Goal: Task Accomplishment & Management: Complete application form

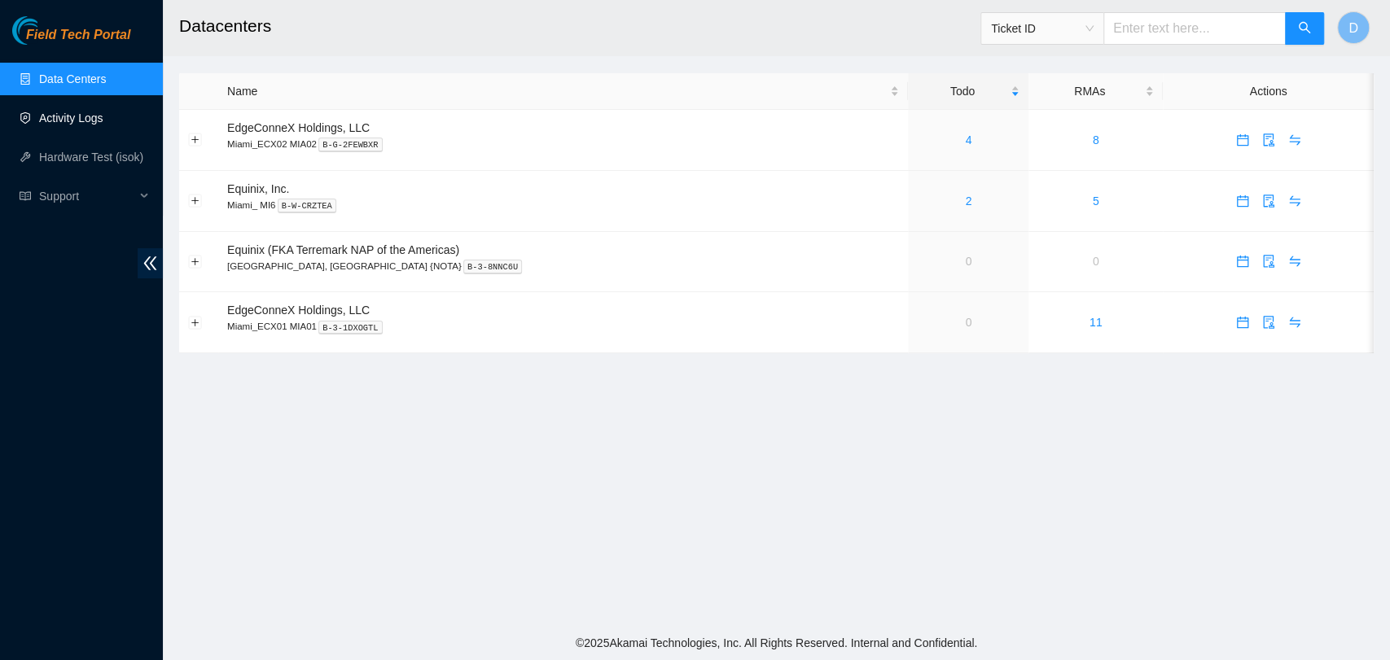
click at [79, 112] on link "Activity Logs" at bounding box center [71, 118] width 64 height 13
click at [923, 144] on div "4" at bounding box center [968, 140] width 103 height 18
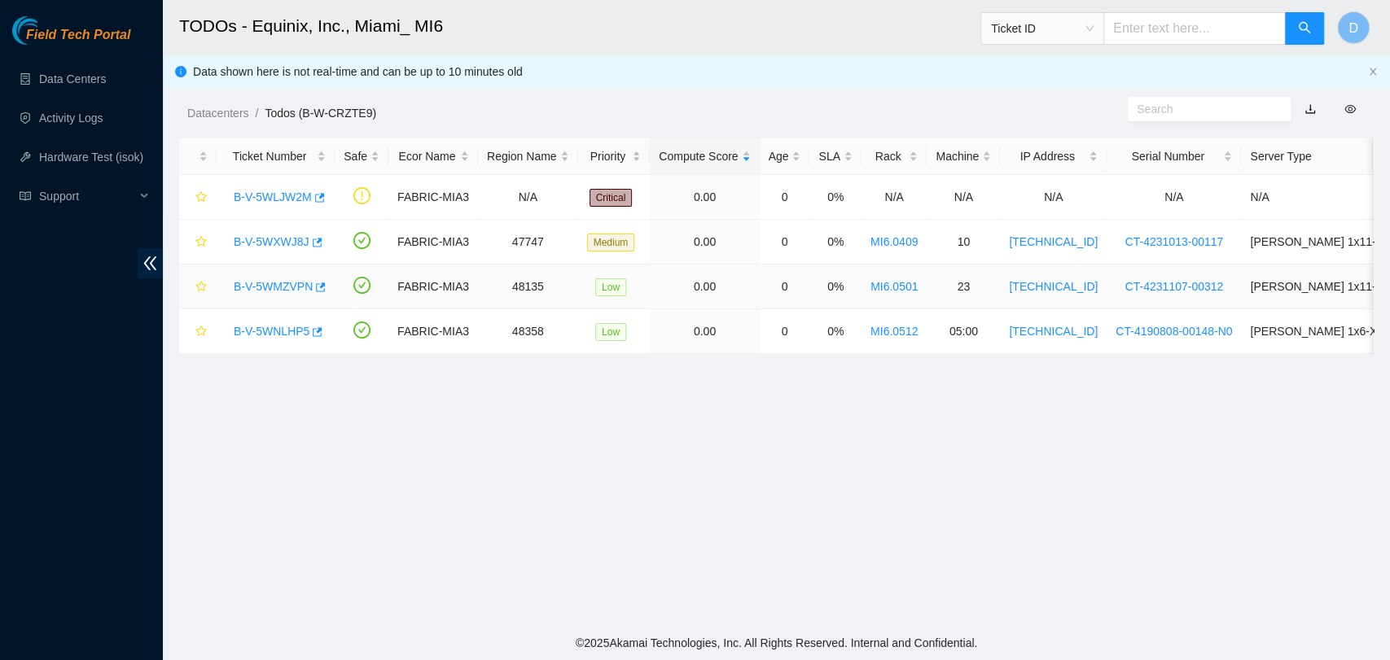
click at [283, 287] on link "B-V-5WMZVPN" at bounding box center [273, 286] width 79 height 13
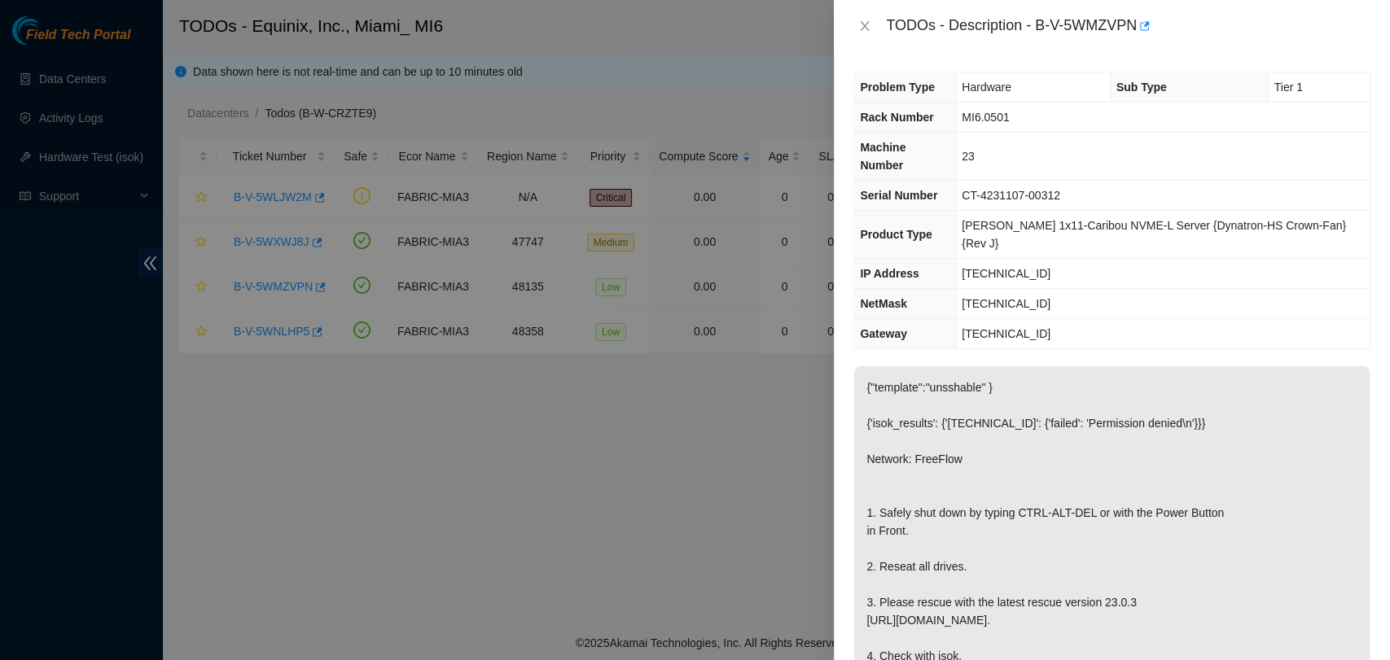
scroll to position [618, 0]
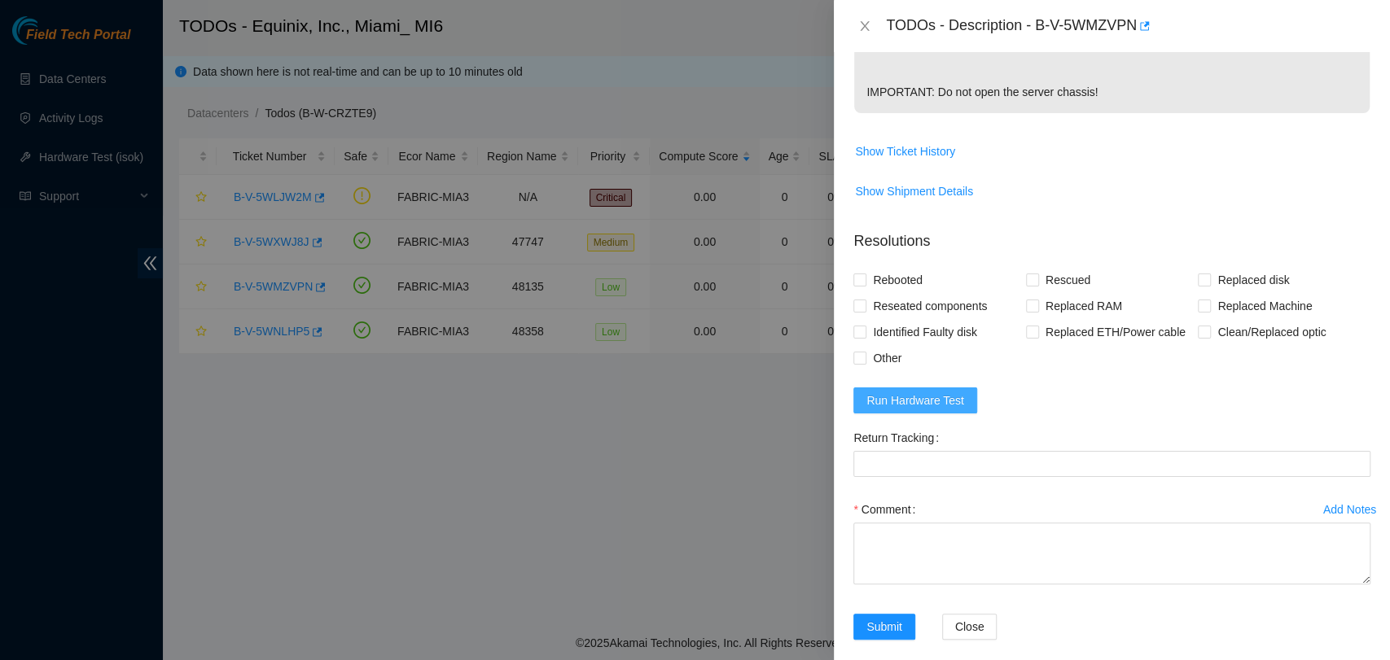
click at [957, 392] on span "Run Hardware Test" at bounding box center [916, 401] width 98 height 18
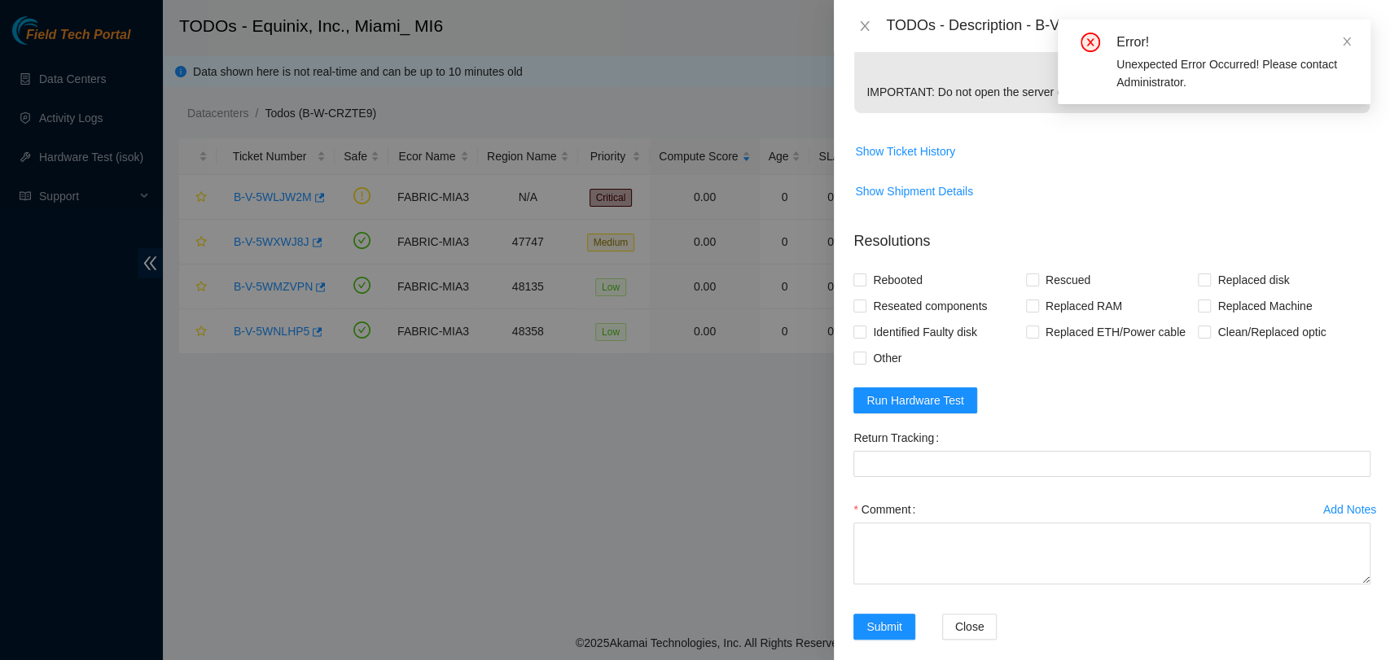
click at [1355, 40] on div "Error! Unexpected Error Occurred! Please contact Administrator." at bounding box center [1214, 62] width 313 height 85
click at [1349, 40] on icon "close" at bounding box center [1346, 41] width 11 height 11
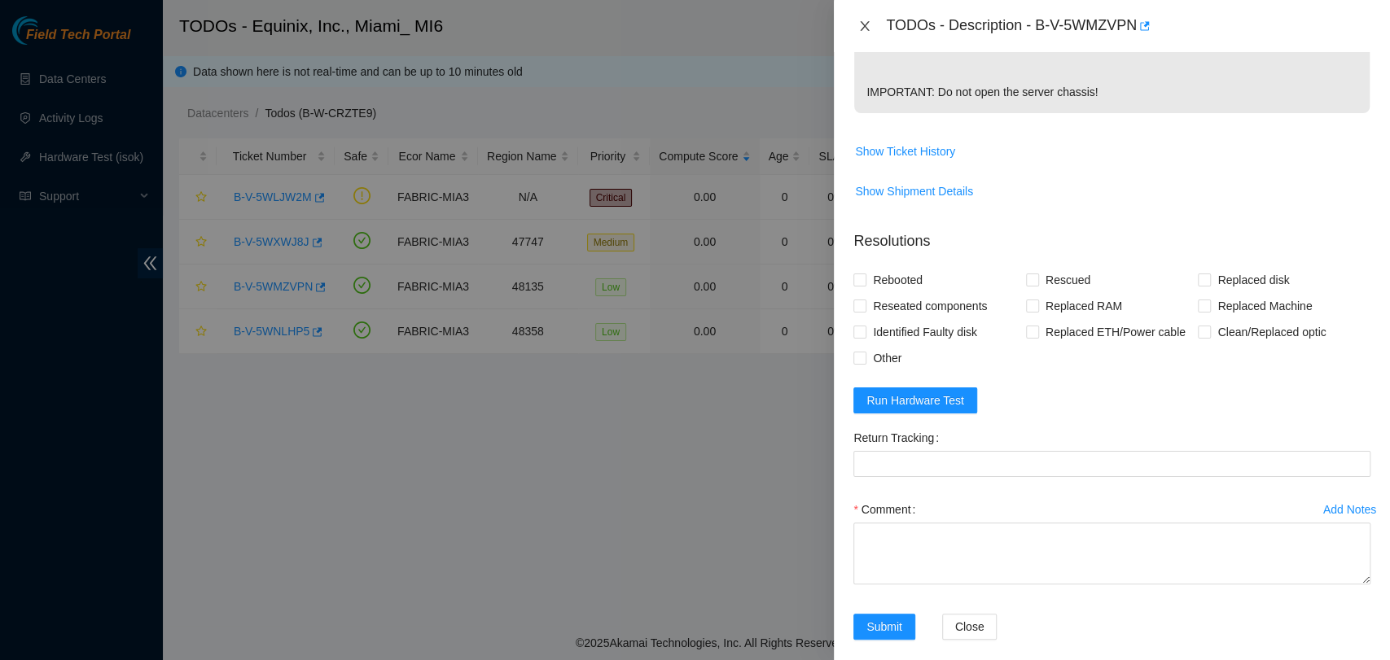
click at [864, 22] on icon "close" at bounding box center [864, 26] width 13 height 13
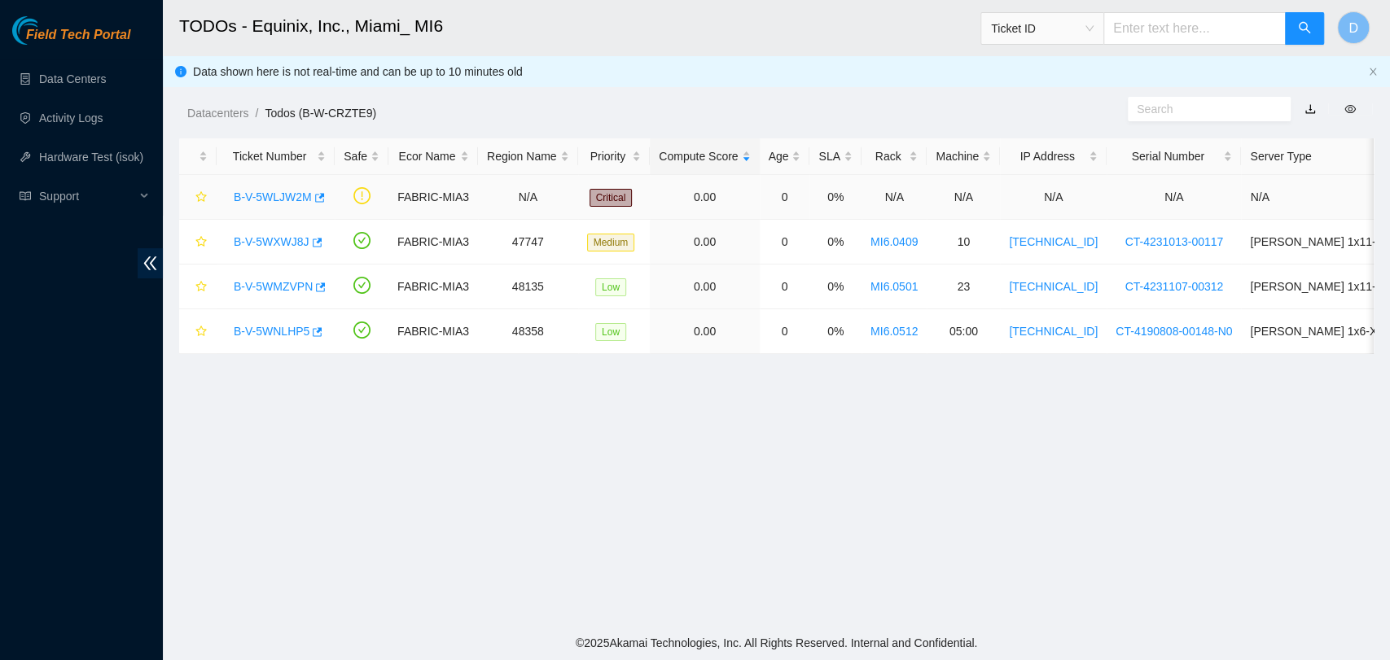
scroll to position [435, 0]
click at [68, 72] on link "Data Centers" at bounding box center [72, 78] width 67 height 13
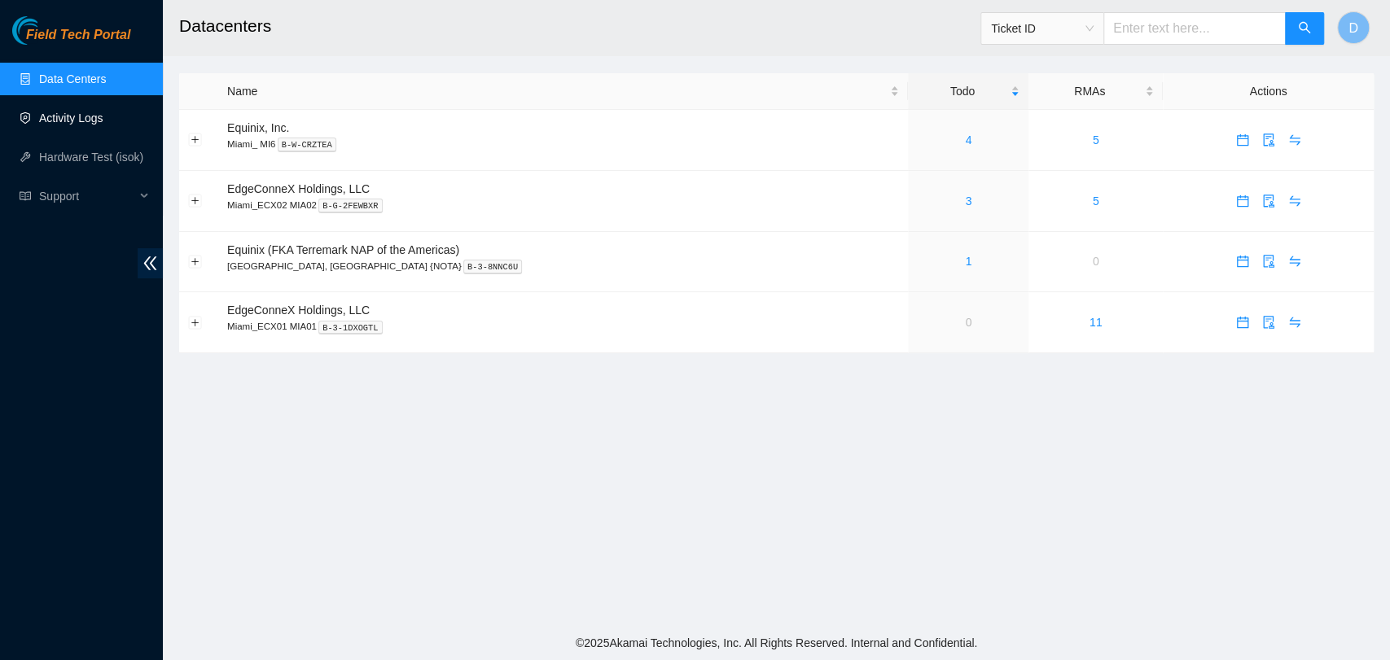
click at [103, 112] on link "Activity Logs" at bounding box center [71, 118] width 64 height 13
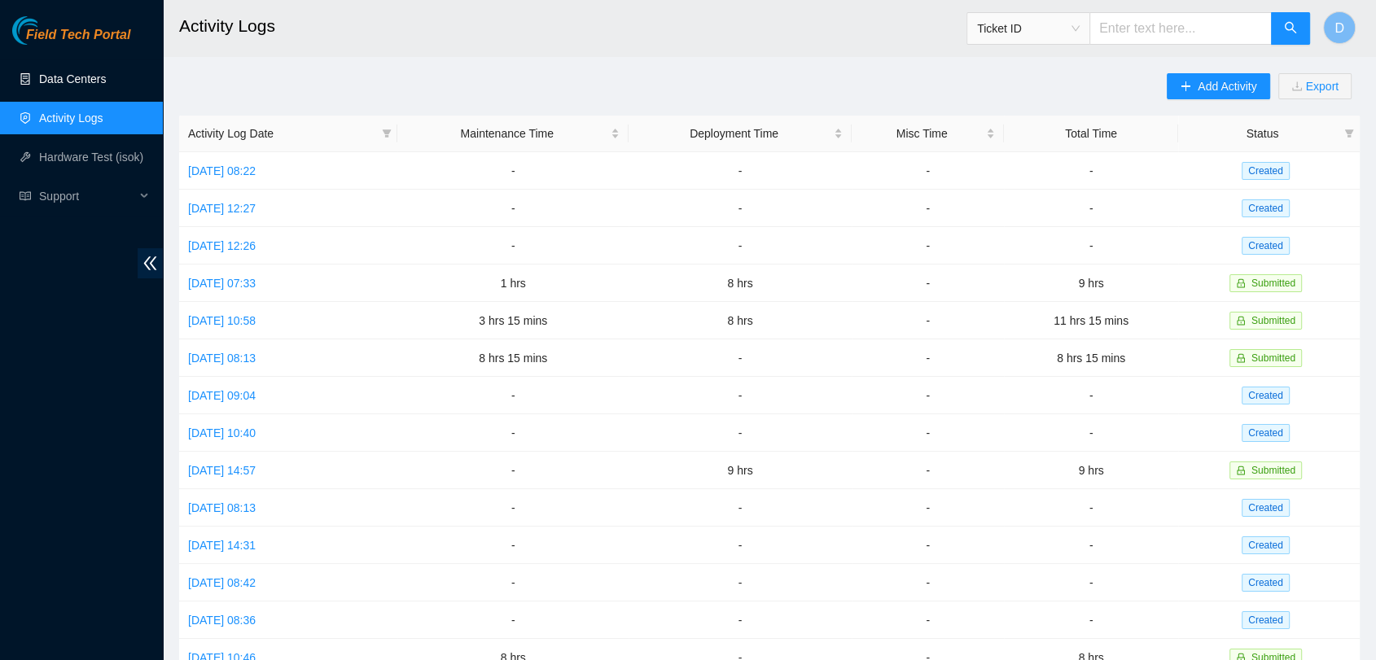
click at [91, 72] on link "Data Centers" at bounding box center [72, 78] width 67 height 13
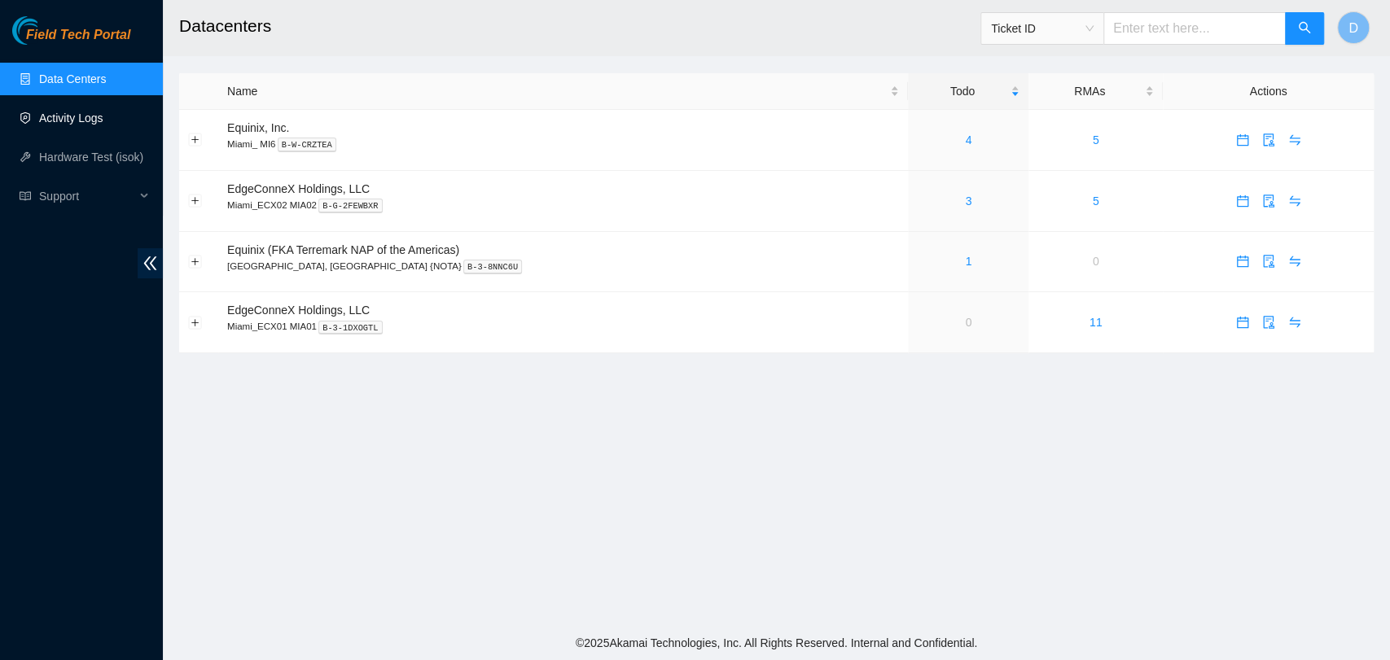
click at [55, 116] on link "Activity Logs" at bounding box center [71, 118] width 64 height 13
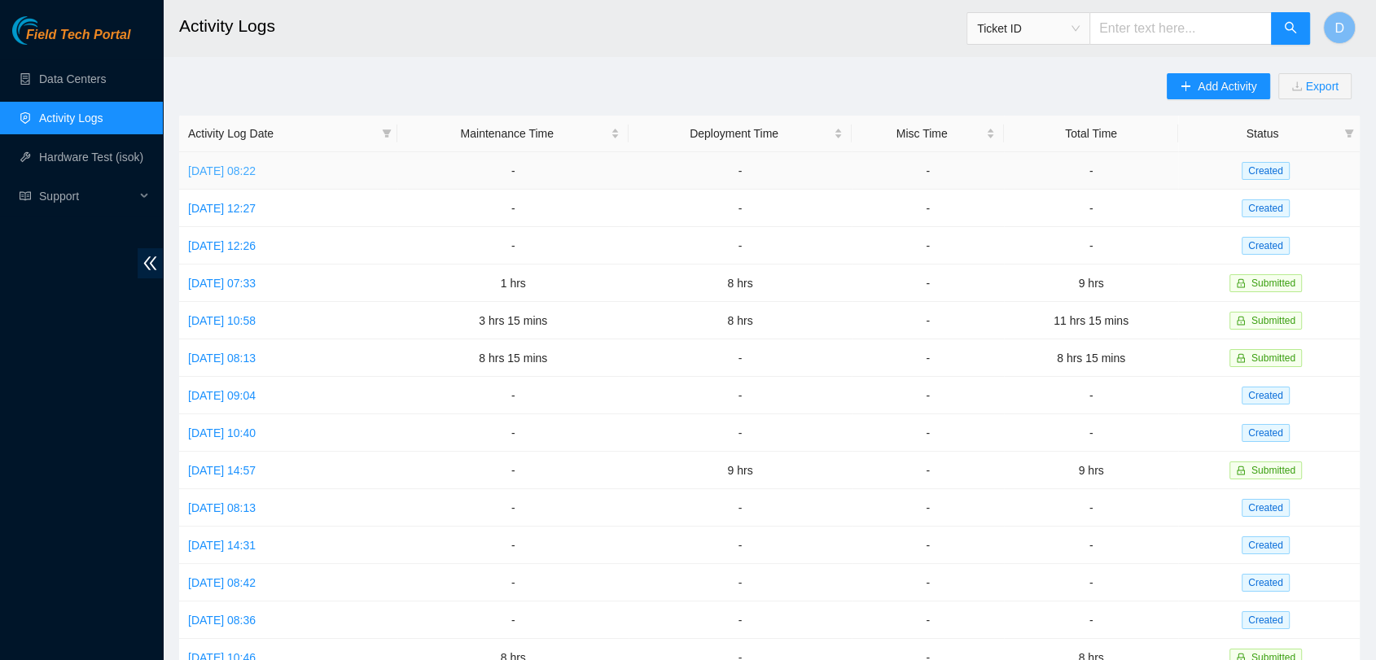
click at [256, 171] on link "[DATE] 08:22" at bounding box center [222, 171] width 68 height 13
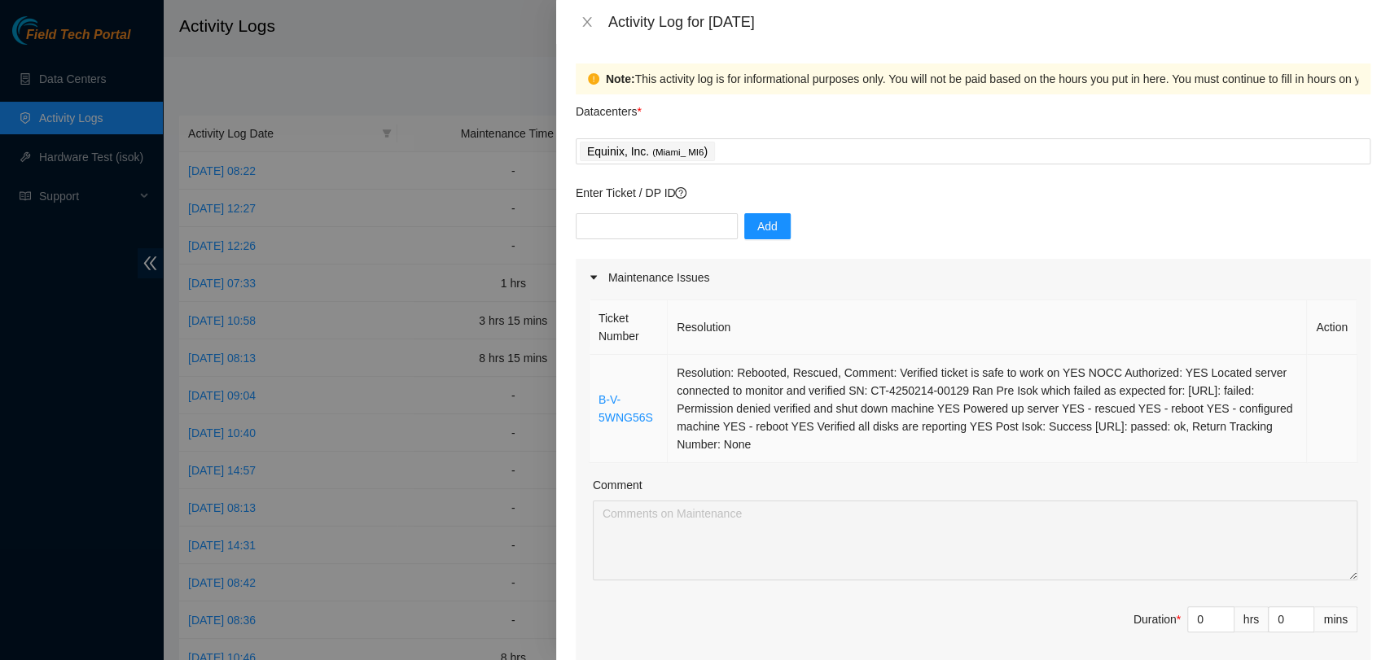
drag, startPoint x: 866, startPoint y: 444, endPoint x: 592, endPoint y: 392, distance: 278.6
click at [592, 392] on tr "B-V-5WNG56S Resolution: Rebooted, Rescued, Comment: Verified ticket is safe to …" at bounding box center [974, 409] width 768 height 108
copy tr "B-V-5WNG56S Resolution: Rebooted, Rescued, Comment: Verified ticket is safe to …"
click at [1198, 622] on input "0" at bounding box center [1211, 620] width 46 height 24
type input "1"
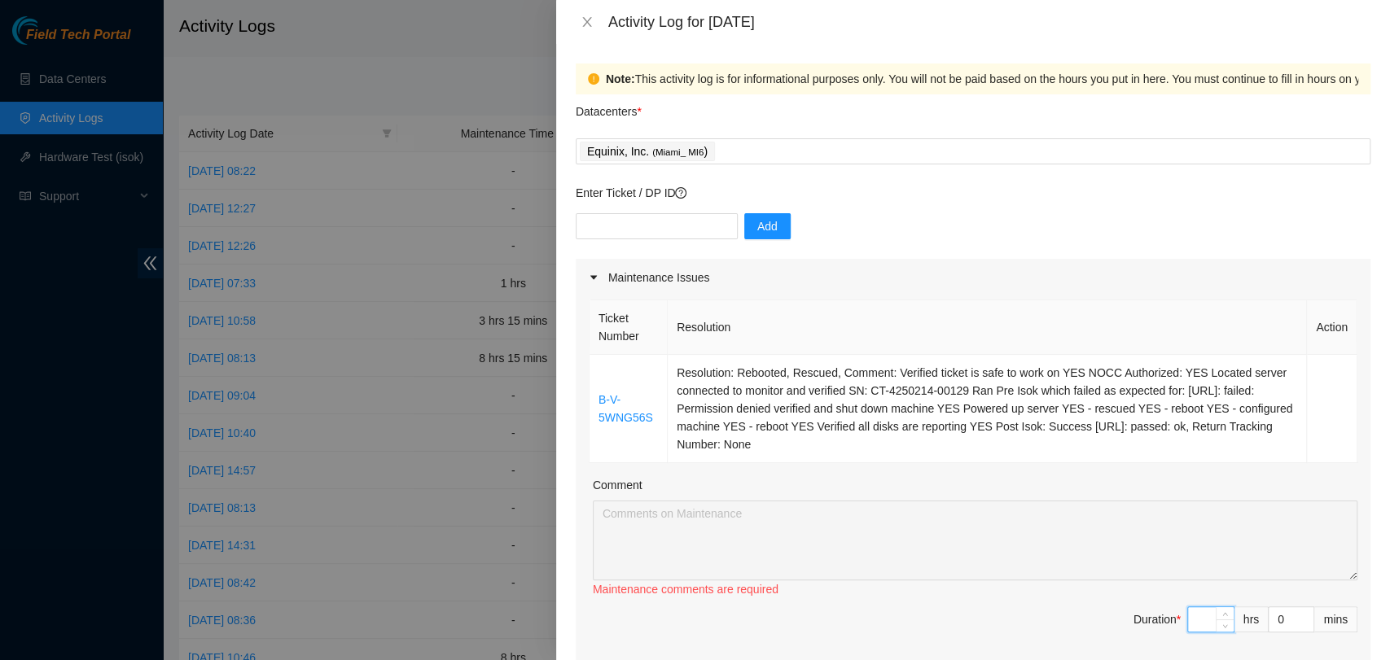
type input "1"
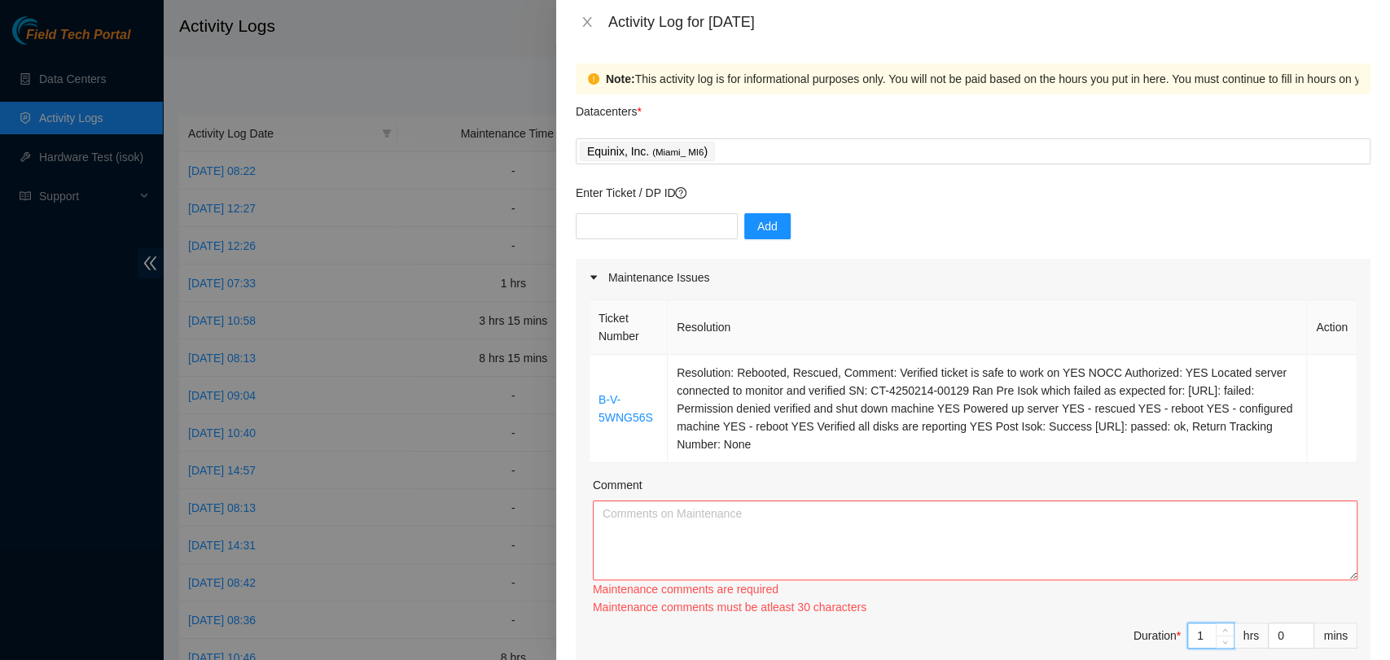
type input "1"
click at [884, 536] on textarea "Comment" at bounding box center [975, 541] width 765 height 80
paste textarea "B-V-5WNG56S Resolution: Rebooted, Rescued, Comment: Verified ticket is safe to …"
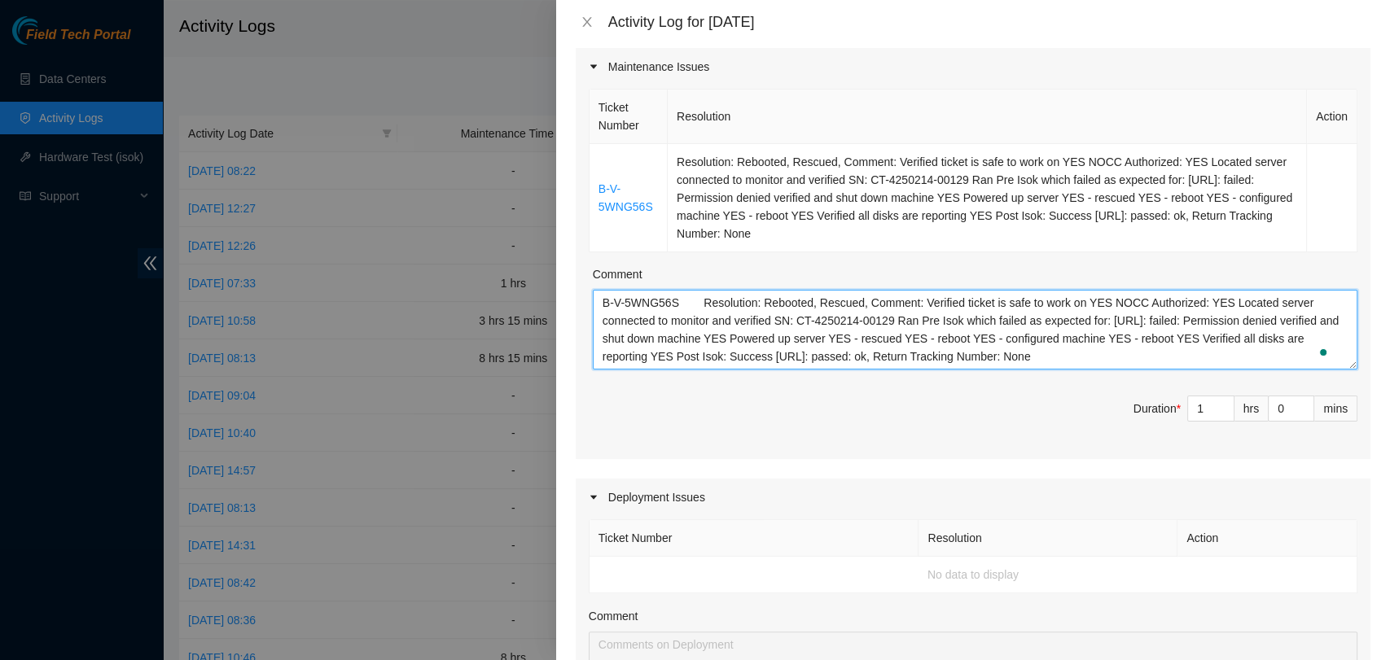
scroll to position [181, 0]
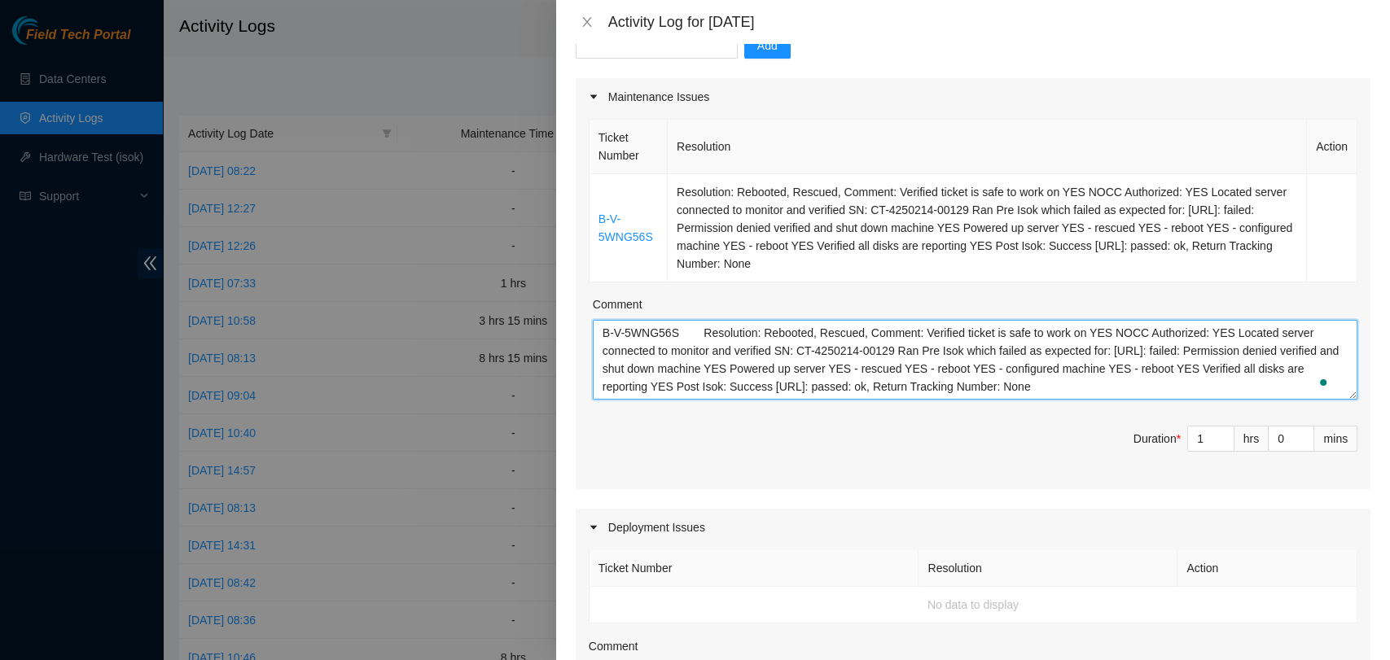
type textarea "B-V-5WNG56S Resolution: Rebooted, Rescued, Comment: Verified ticket is safe to …"
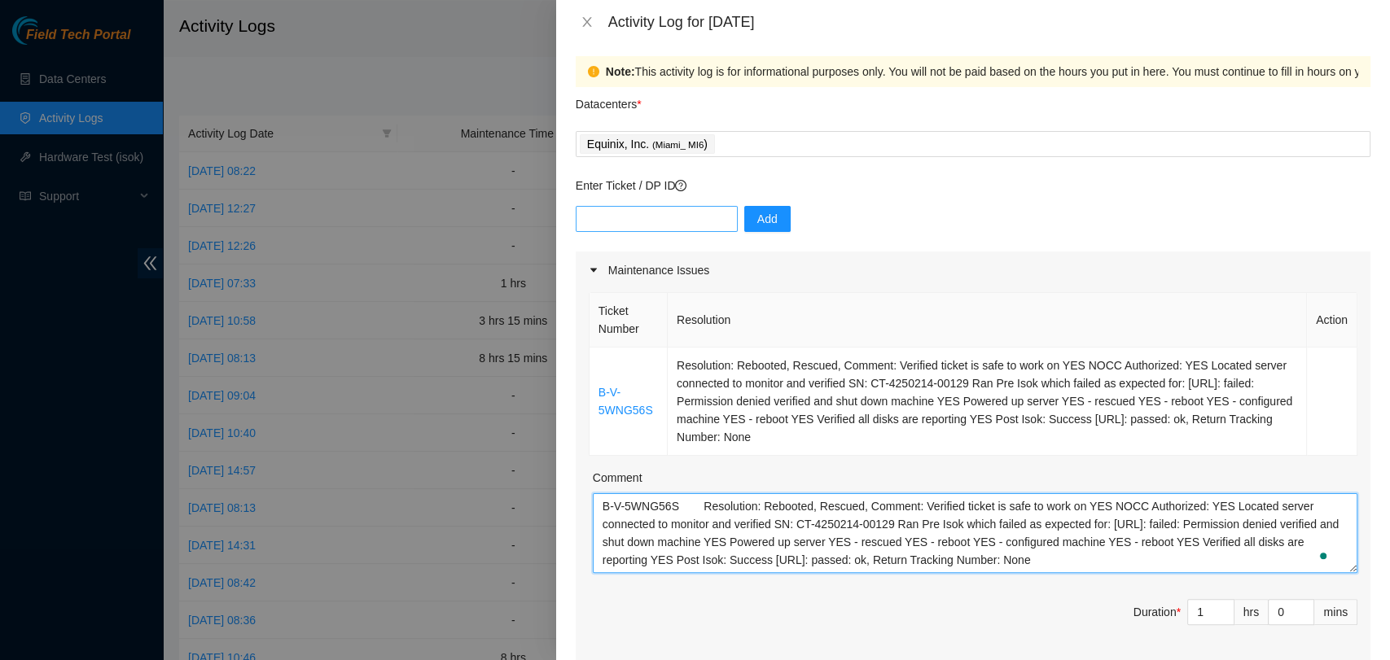
scroll to position [0, 0]
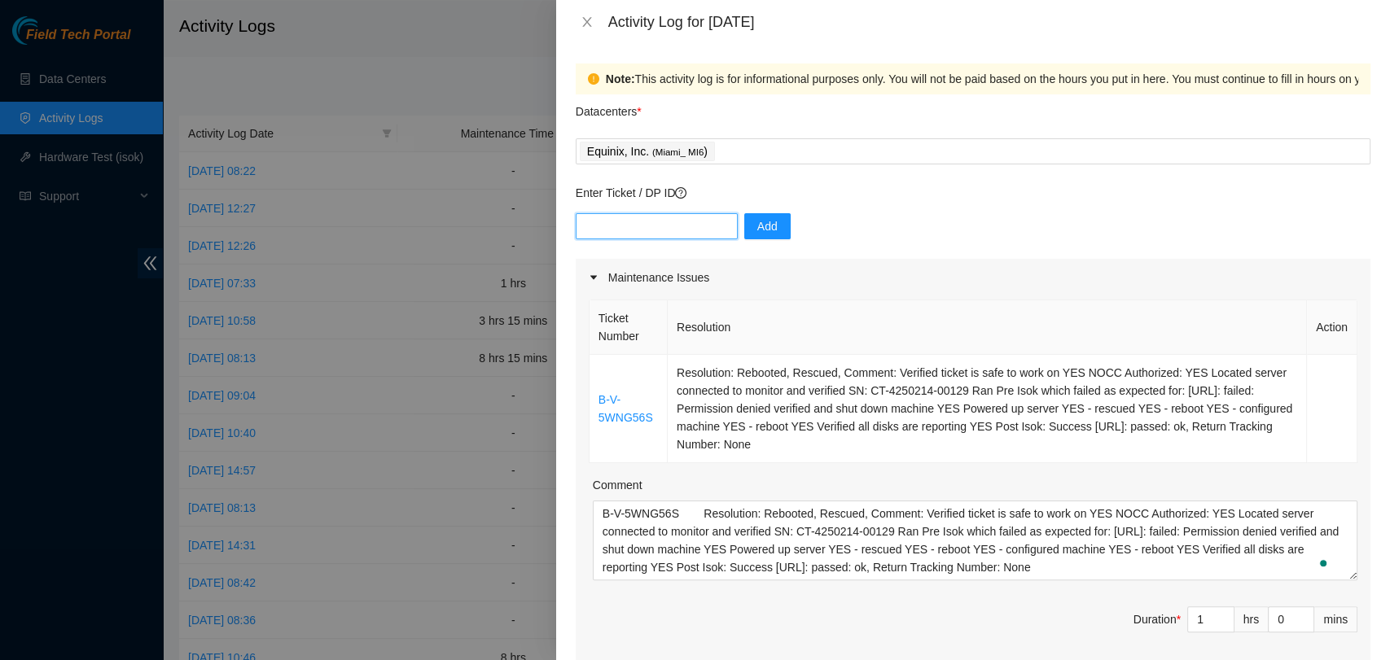
click at [634, 221] on input "text" at bounding box center [657, 226] width 162 height 26
paste input "DP85117"
type input "DP85117"
click at [757, 225] on span "Add" at bounding box center [767, 226] width 20 height 18
click at [643, 242] on div "Add" at bounding box center [973, 236] width 795 height 46
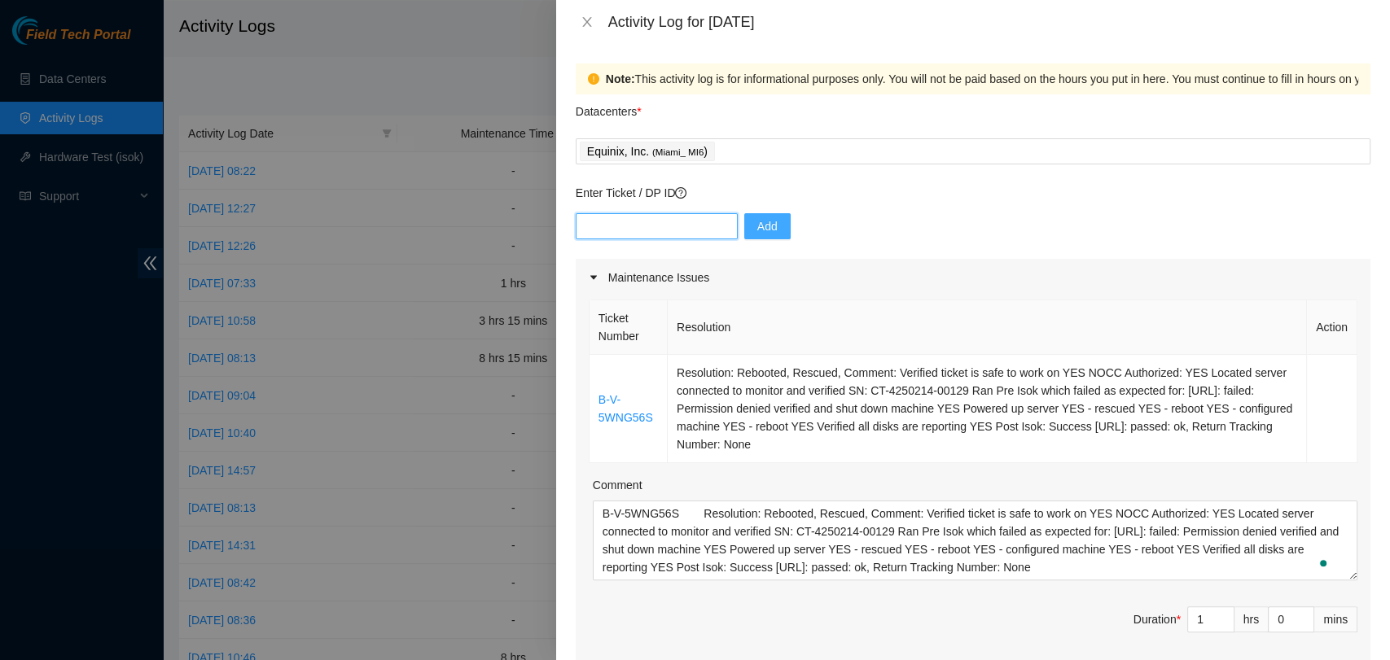
click at [644, 223] on input "text" at bounding box center [657, 226] width 162 height 26
paste input "DP85107"
type input "DP85107"
click at [762, 226] on span "Add" at bounding box center [767, 226] width 20 height 18
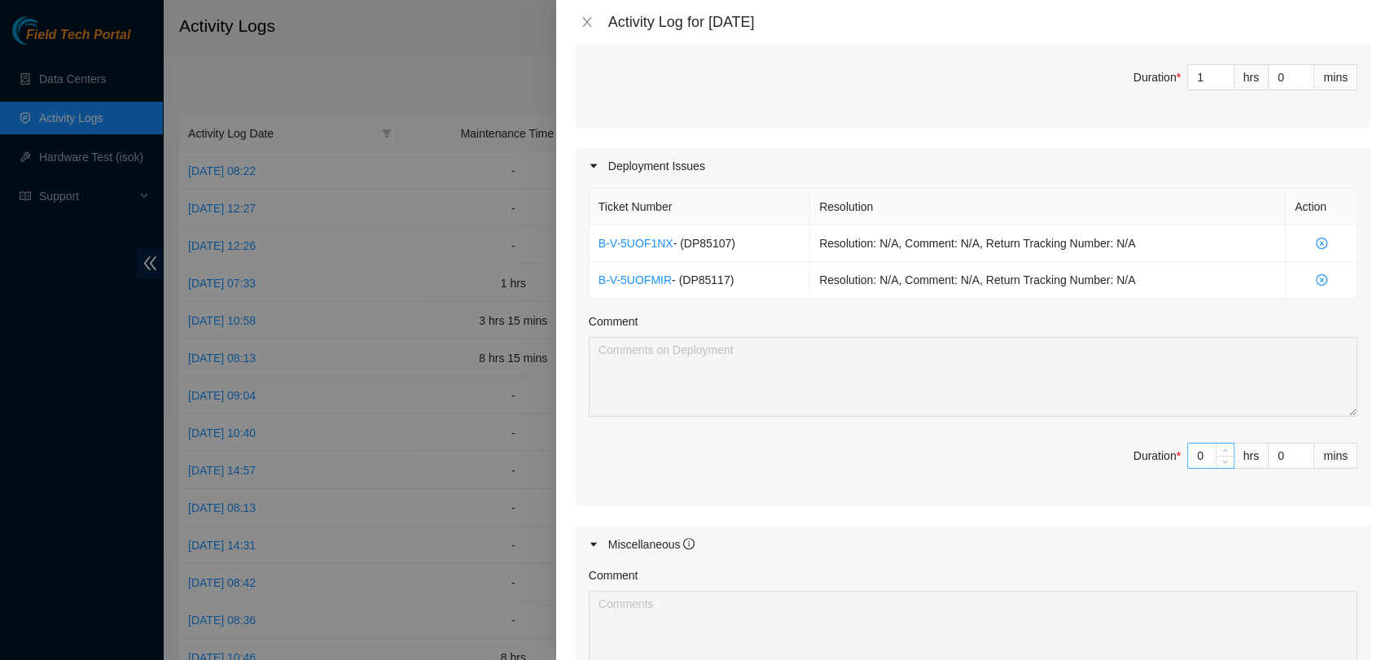
click at [1195, 459] on input "0" at bounding box center [1211, 456] width 46 height 24
type input "1"
type input "2"
type input "1"
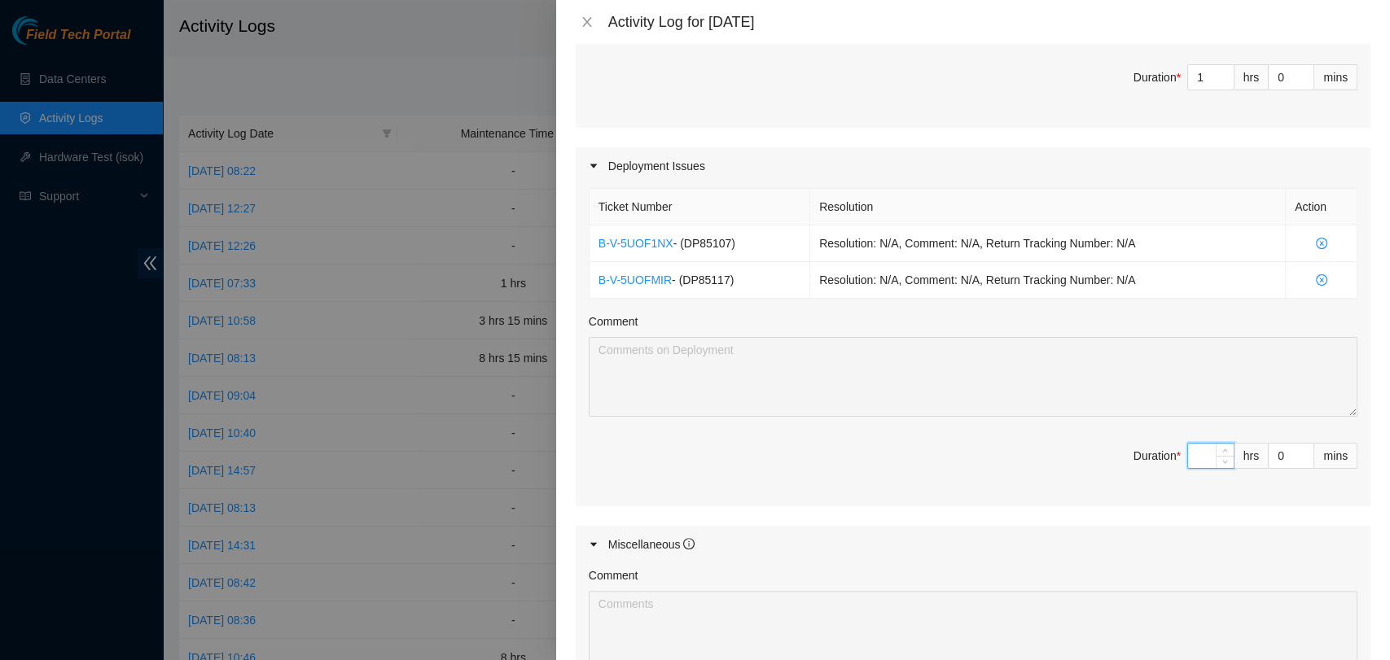
type input "2"
type input "12"
type input "13"
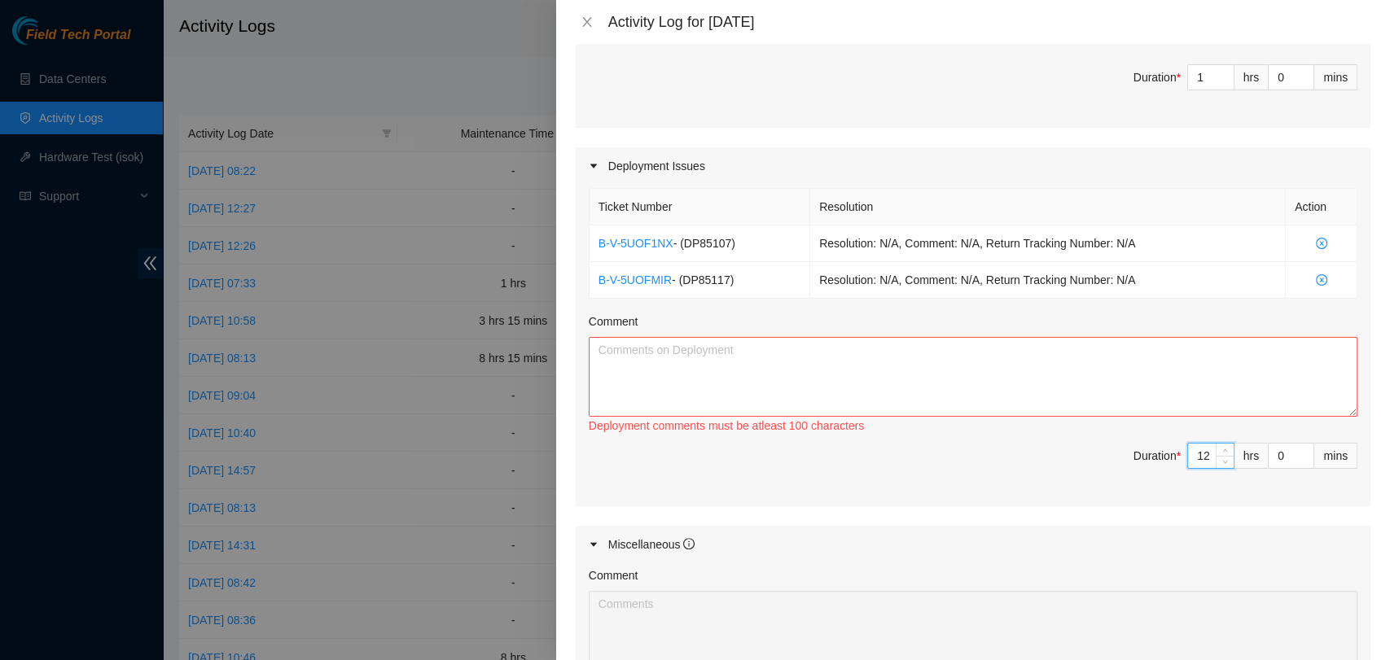
type input "12"
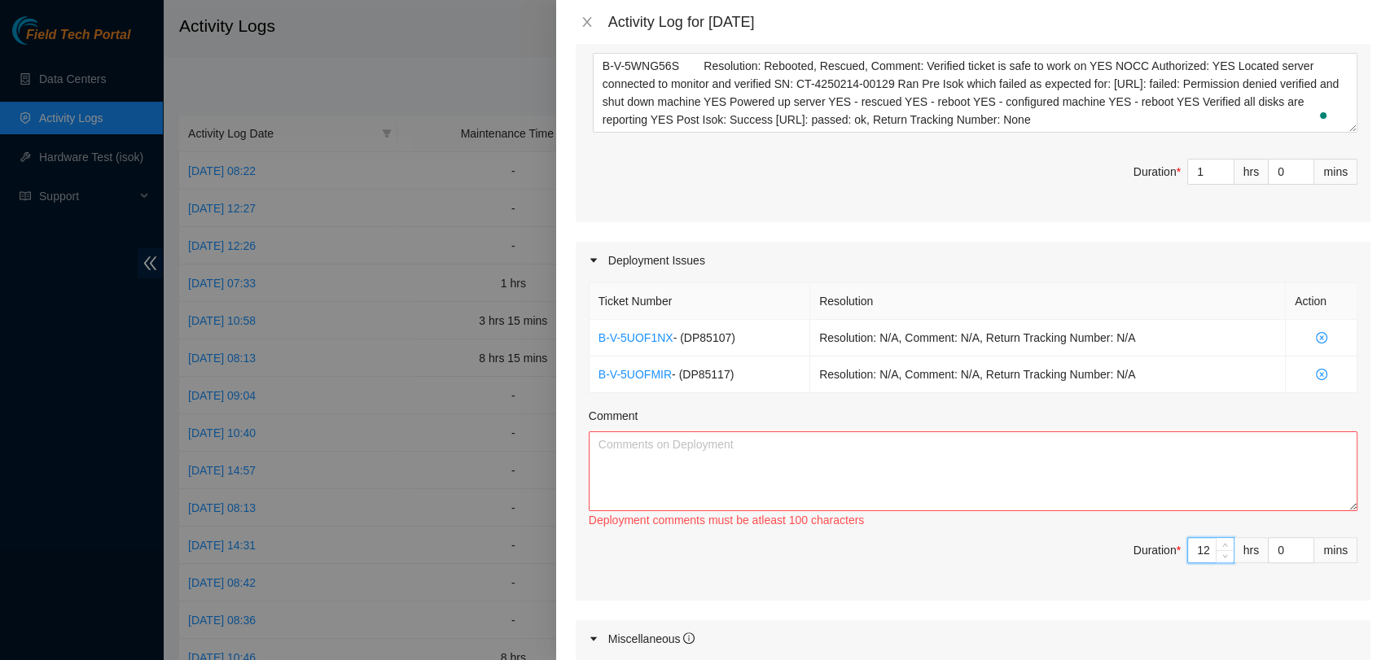
scroll to position [452, 0]
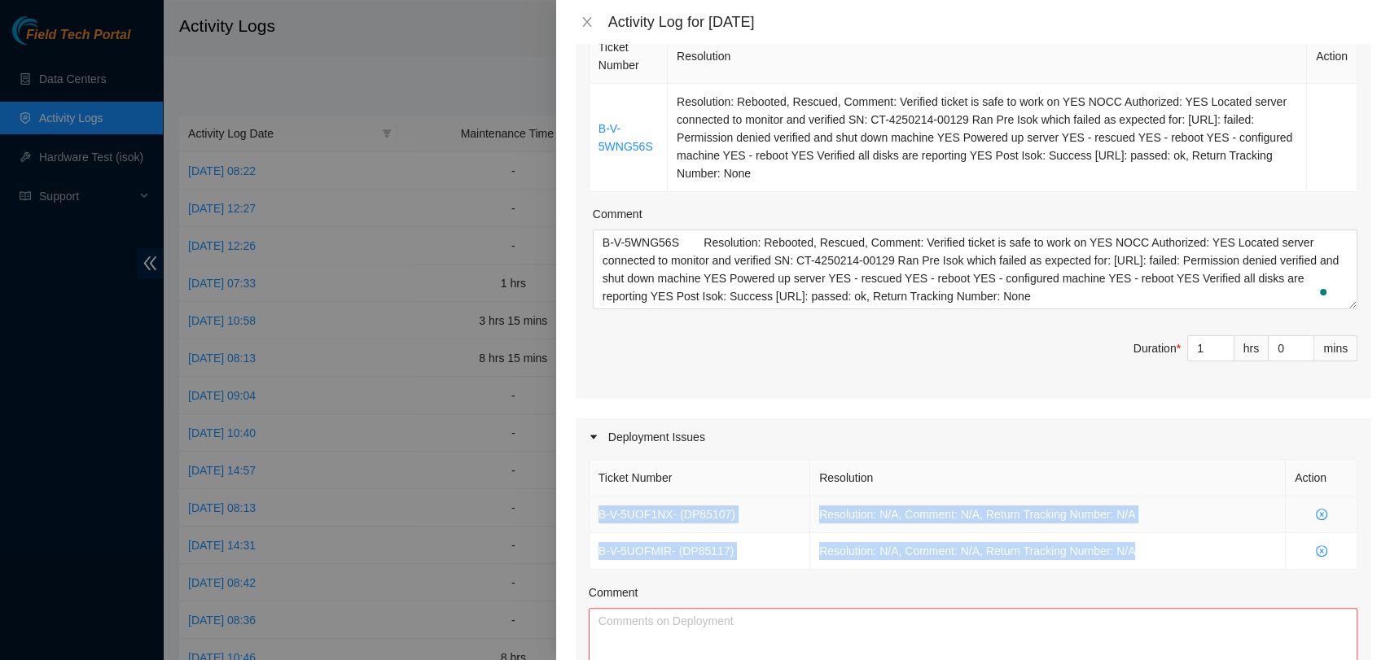
drag, startPoint x: 1113, startPoint y: 551, endPoint x: 590, endPoint y: 510, distance: 525.2
click at [590, 510] on tbody "B-V-5UOF1NX - ( DP85107 ) Resolution: N/A, Comment: N/A, Return Tracking Number…" at bounding box center [974, 533] width 768 height 73
copy tbody "B-V-5UOF1NX - ( DP85107 ) Resolution: N/A, Comment: N/A, Return Tracking Number…"
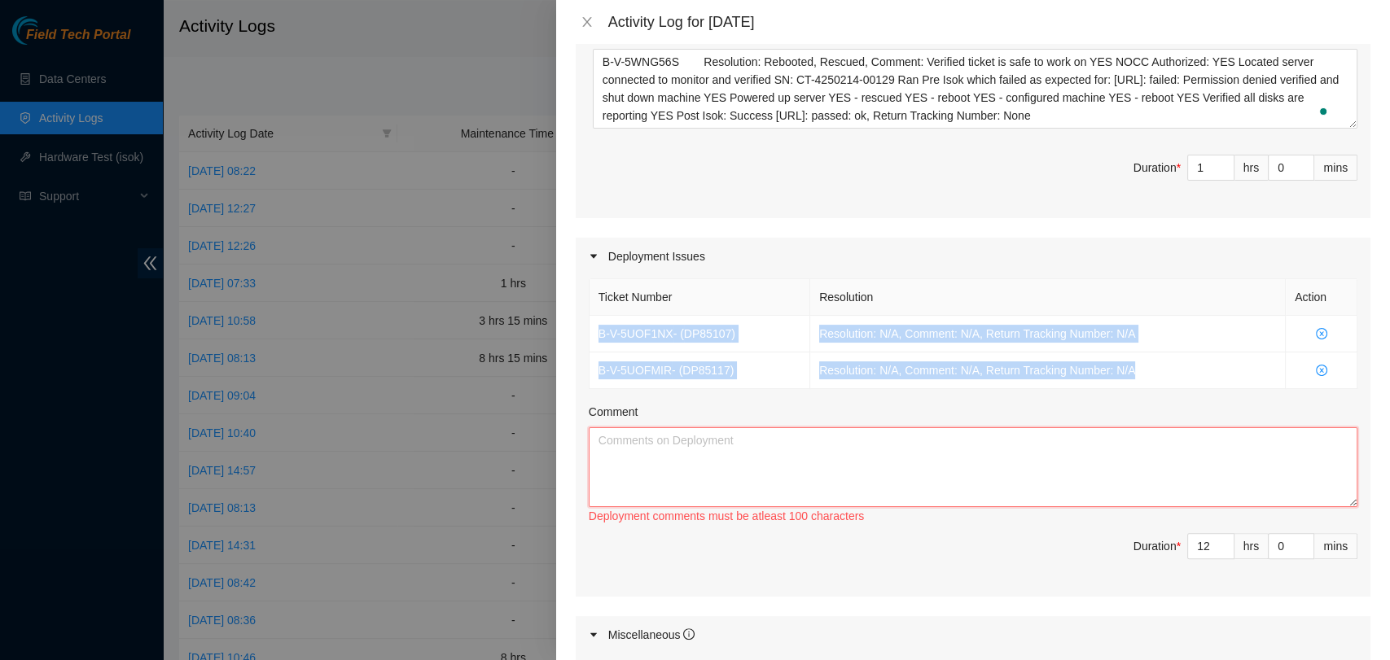
click at [643, 454] on textarea "Comment" at bounding box center [973, 468] width 769 height 80
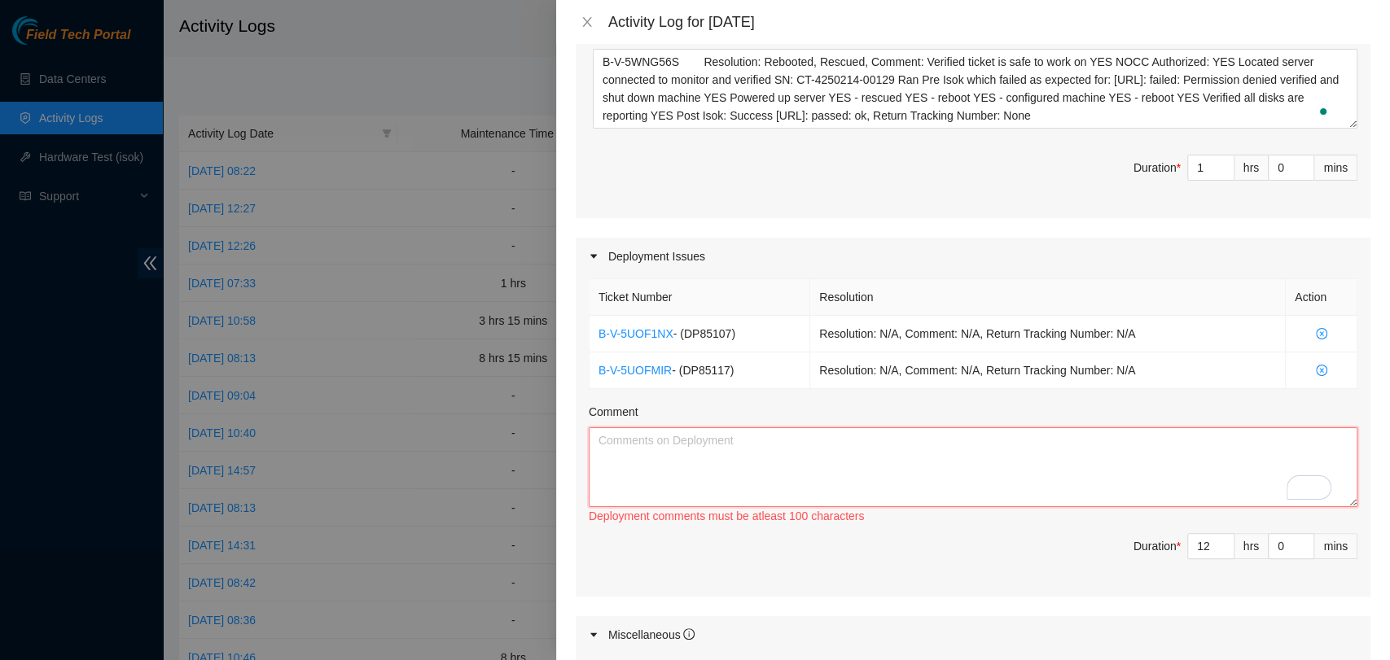
paste textarea "B-V-5UOF1NX - (DP85107) Resolution: N/A, Comment: N/A, Return Tracking Number: …"
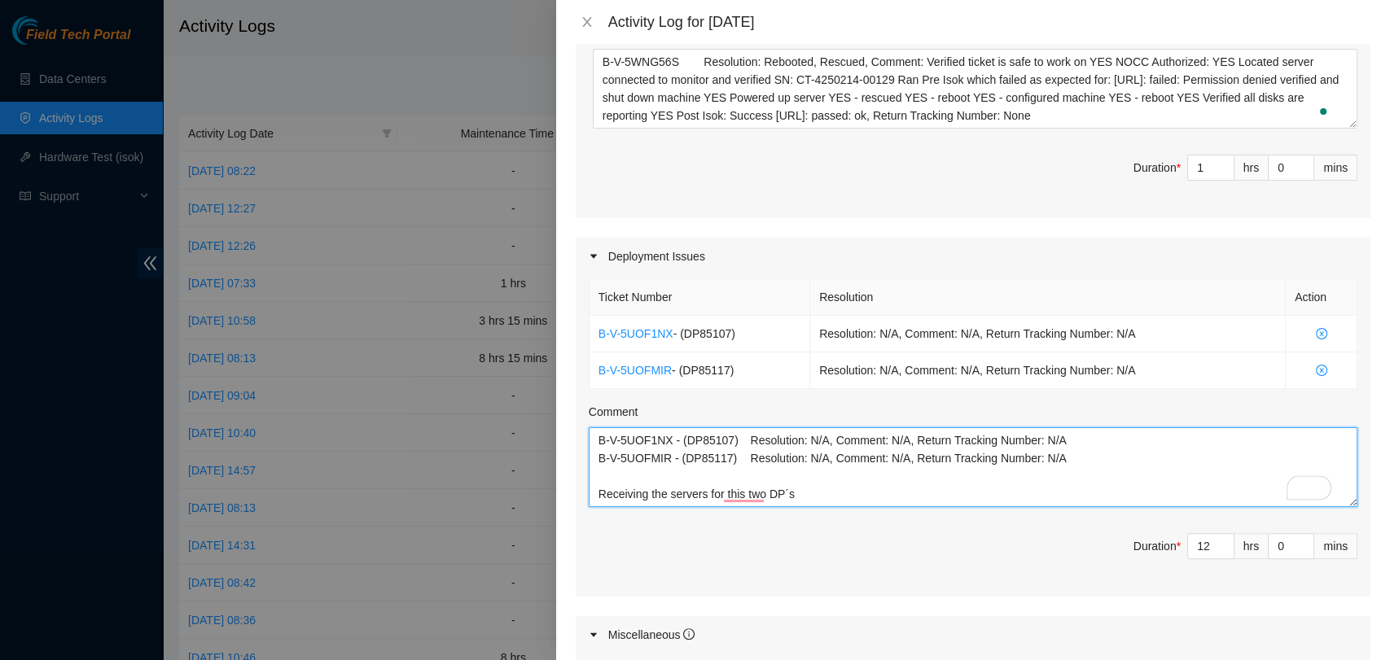
click at [797, 492] on textarea "B-V-5UOF1NX - (DP85107) Resolution: N/A, Comment: N/A, Return Tracking Number: …" at bounding box center [973, 468] width 769 height 80
click at [819, 498] on textarea "B-V-5UOF1NX - (DP85107) Resolution: N/A, Comment: N/A, Return Tracking Number: …" at bounding box center [973, 468] width 769 height 80
click at [817, 497] on textarea "B-V-5UOF1NX - (DP85107) Resolution: N/A, Comment: N/A, Return Tracking Number: …" at bounding box center [973, 468] width 769 height 80
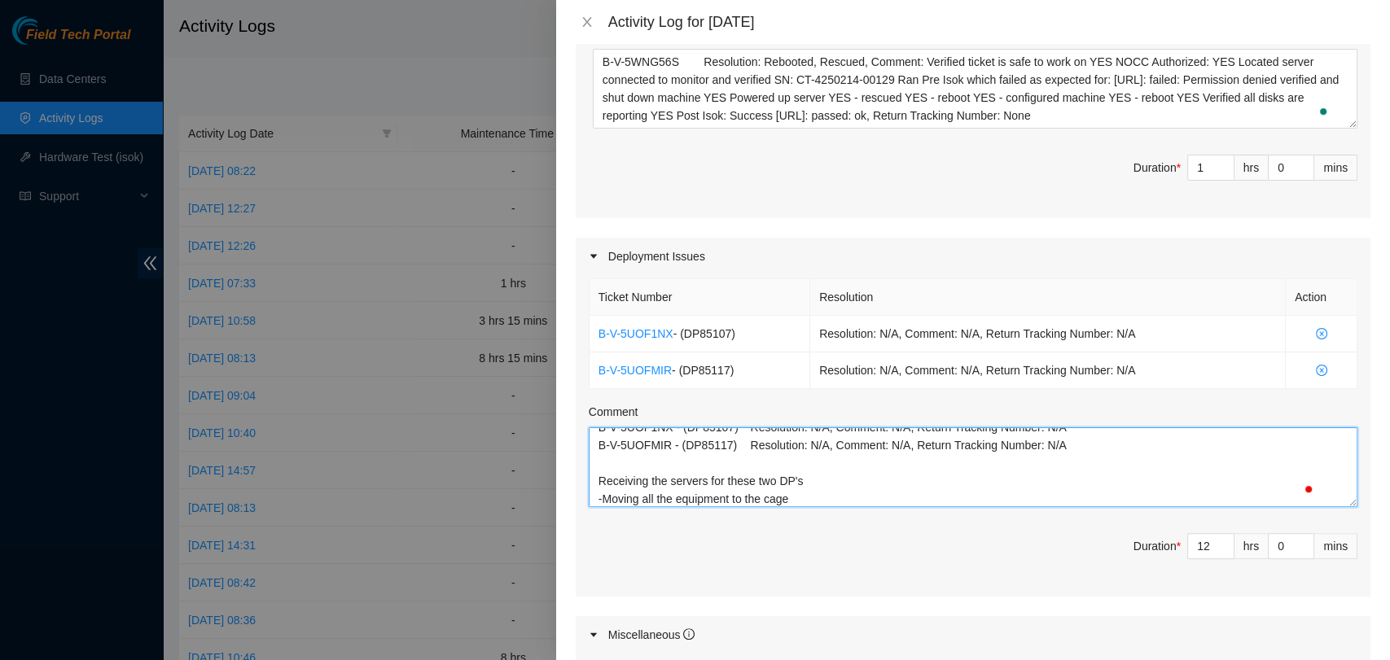
scroll to position [31, 0]
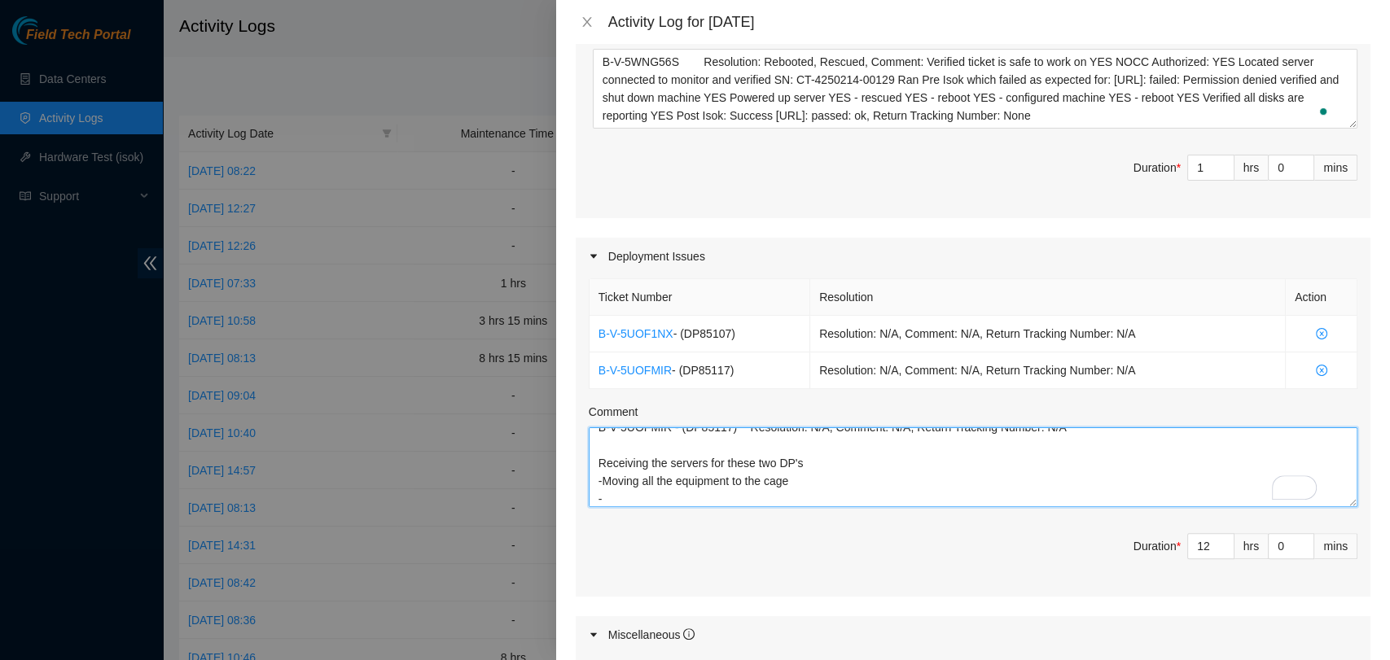
click at [816, 480] on textarea "B-V-5UOF1NX - (DP85107) Resolution: N/A, Comment: N/A, Return Tracking Number: …" at bounding box center [973, 468] width 769 height 80
click at [792, 493] on textarea "B-V-5UOF1NX - (DP85107) Resolution: N/A, Comment: N/A, Return Tracking Number: …" at bounding box center [973, 468] width 769 height 80
click at [608, 497] on textarea "B-V-5UOF1NX - (DP85107) Resolution: N/A, Comment: N/A, Return Tracking Number: …" at bounding box center [973, 468] width 769 height 80
click at [724, 489] on textarea "B-V-5UOF1NX - (DP85107) Resolution: N/A, Comment: N/A, Return Tracking Number: …" at bounding box center [973, 468] width 769 height 80
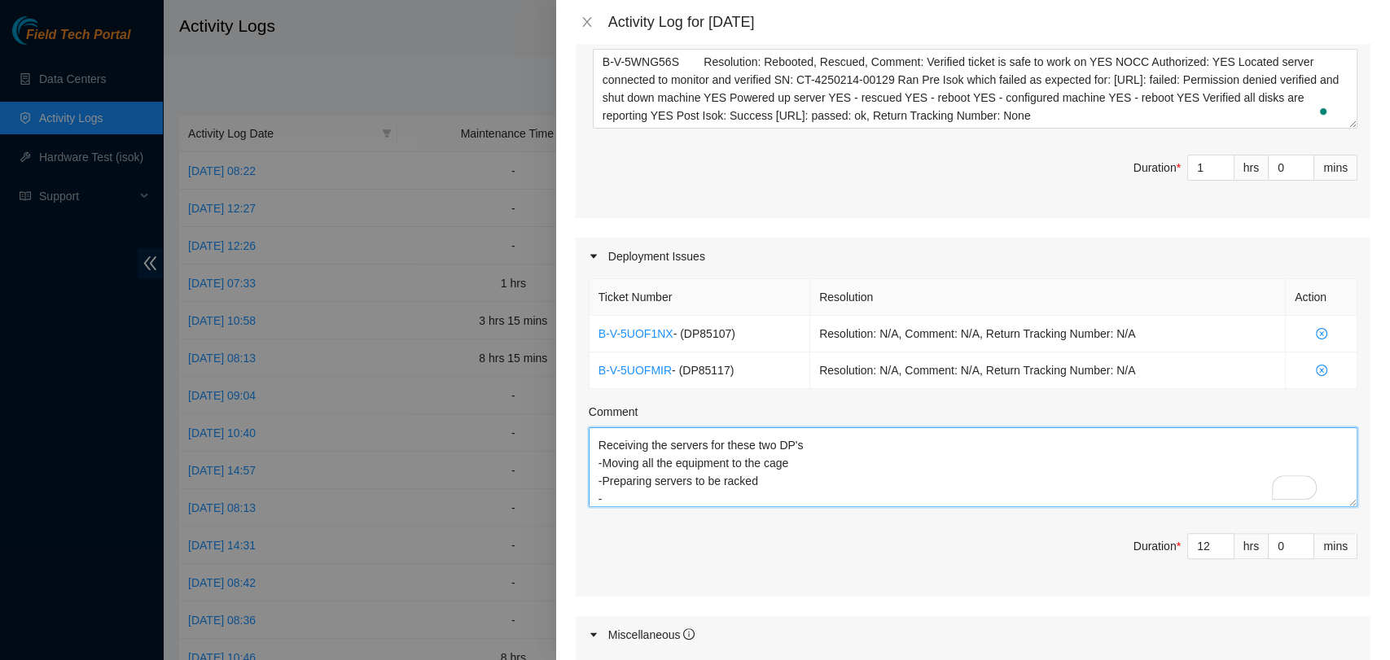
click at [672, 496] on textarea "B-V-5UOF1NX - (DP85107) Resolution: N/A, Comment: N/A, Return Tracking Number: …" at bounding box center [973, 468] width 769 height 80
drag, startPoint x: 780, startPoint y: 497, endPoint x: 603, endPoint y: 507, distance: 177.8
click at [603, 507] on div "Ticket Number Resolution Action B-V-5UOF1NX - ( DP85107 ) Resolution: N/A, Comm…" at bounding box center [973, 435] width 795 height 321
click at [656, 494] on textarea "B-V-5UOF1NX - (DP85107) Resolution: N/A, Comment: N/A, Return Tracking Number: …" at bounding box center [973, 468] width 769 height 80
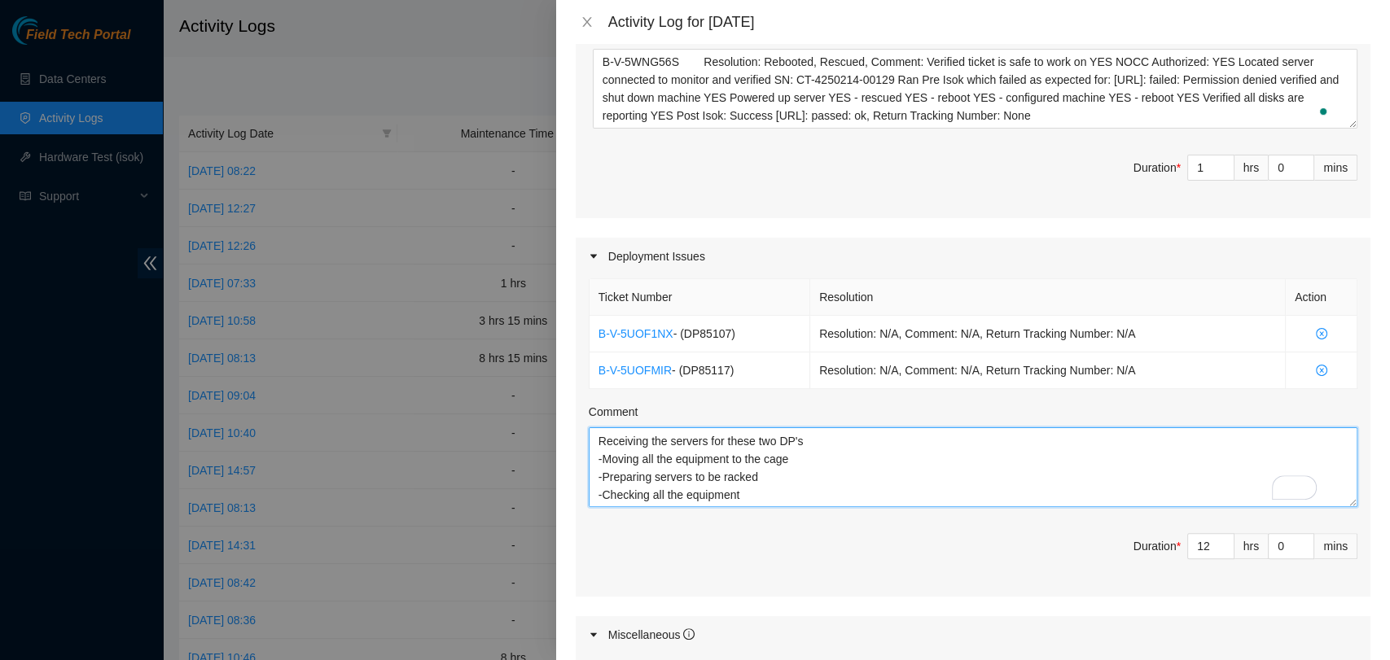
click at [651, 496] on textarea "B-V-5UOF1NX - (DP85107) Resolution: N/A, Comment: N/A, Return Tracking Number: …" at bounding box center [973, 468] width 769 height 80
click at [750, 497] on textarea "B-V-5UOF1NX - (DP85107) Resolution: N/A, Comment: N/A, Return Tracking Number: …" at bounding box center [973, 468] width 769 height 80
type textarea "B-V-5UOF1NX - (DP85107) Resolution: N/A, Comment: N/A, Return Tracking Number: …"
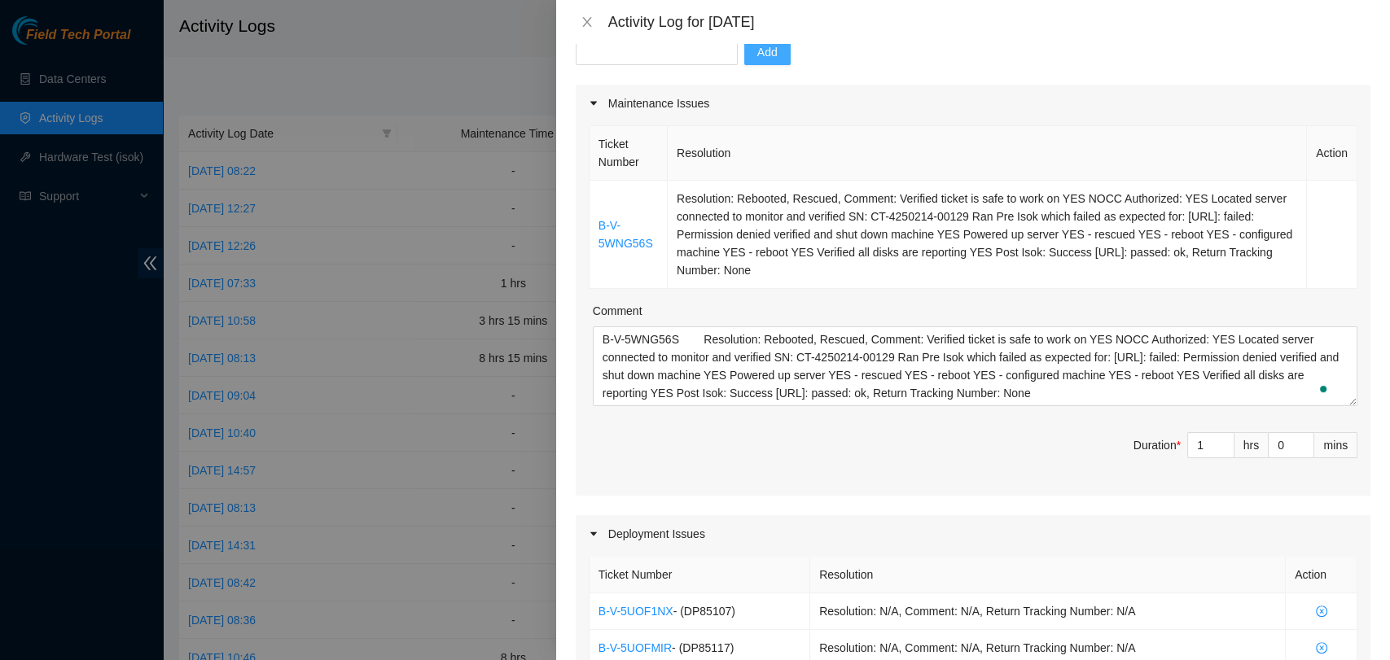
scroll to position [90, 0]
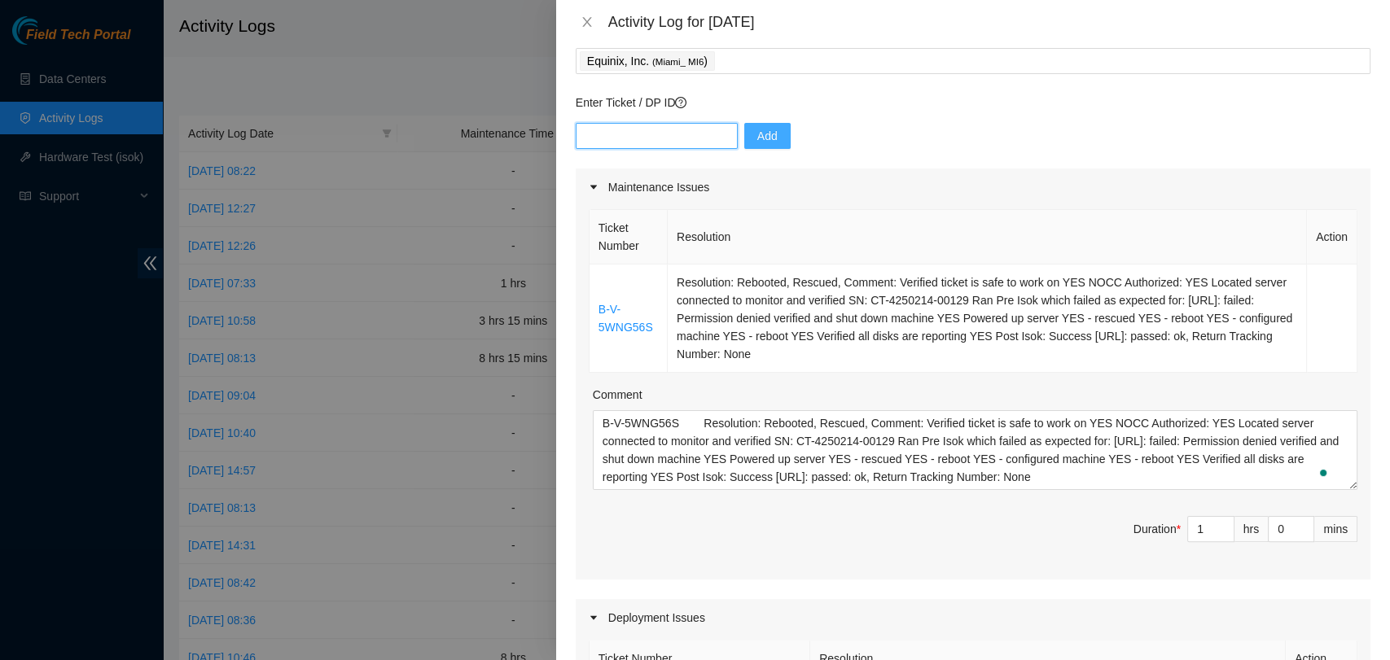
click at [687, 132] on input "text" at bounding box center [657, 136] width 162 height 26
paste input "DP84788"
type input "DP84788"
click at [757, 136] on span "Add" at bounding box center [767, 136] width 20 height 18
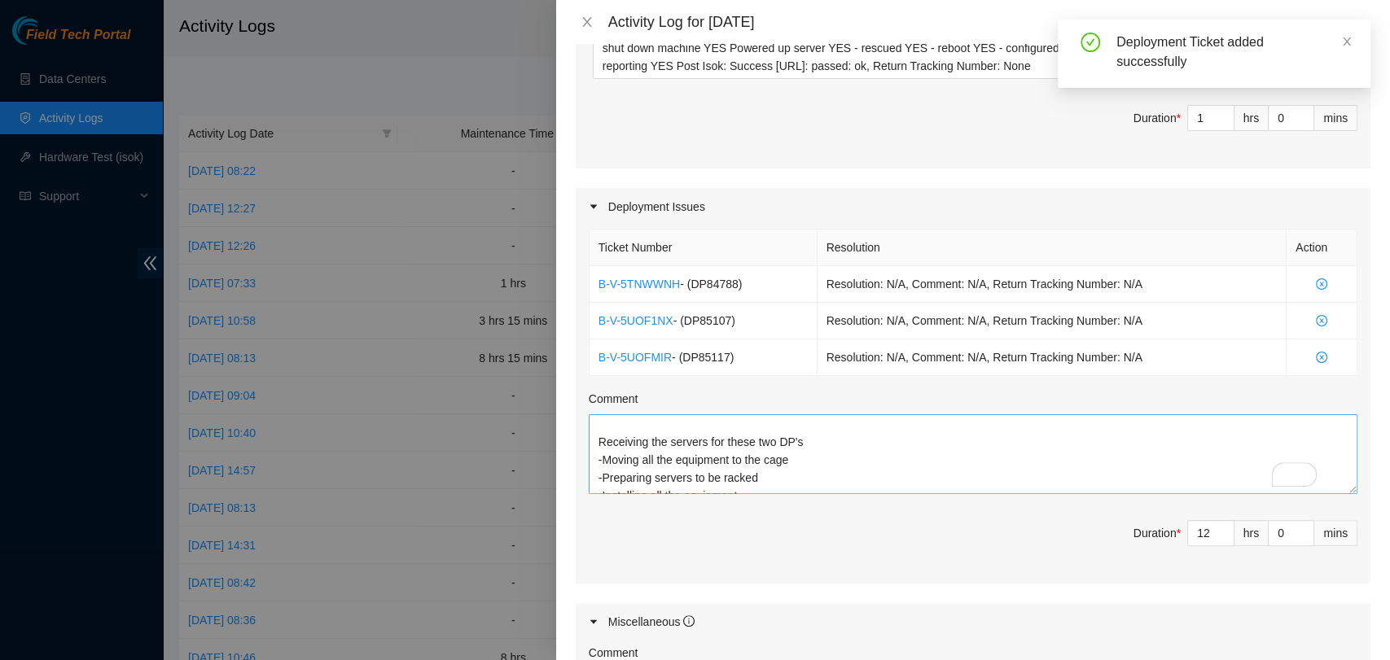
scroll to position [3, 0]
click at [723, 478] on textarea "B-V-5UOF1NX - (DP85107) Resolution: N/A, Comment: N/A, Return Tracking Number: …" at bounding box center [973, 455] width 769 height 80
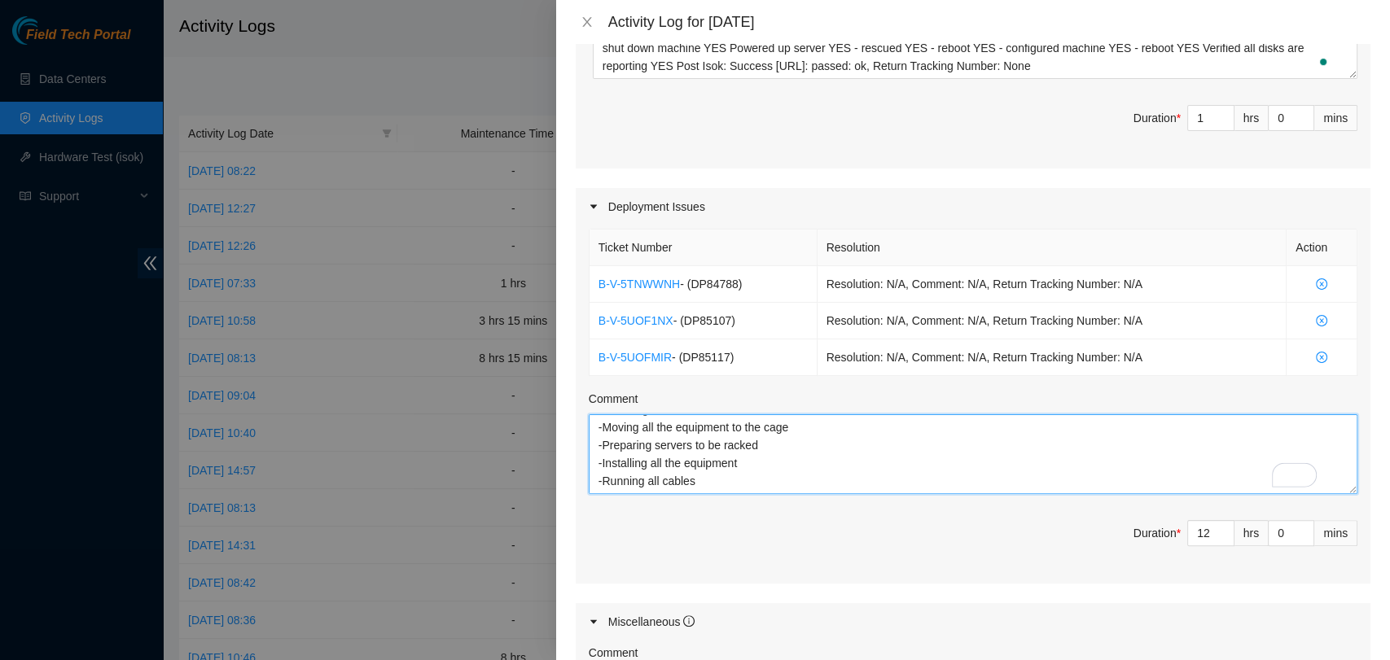
paste textarea "DP84788"
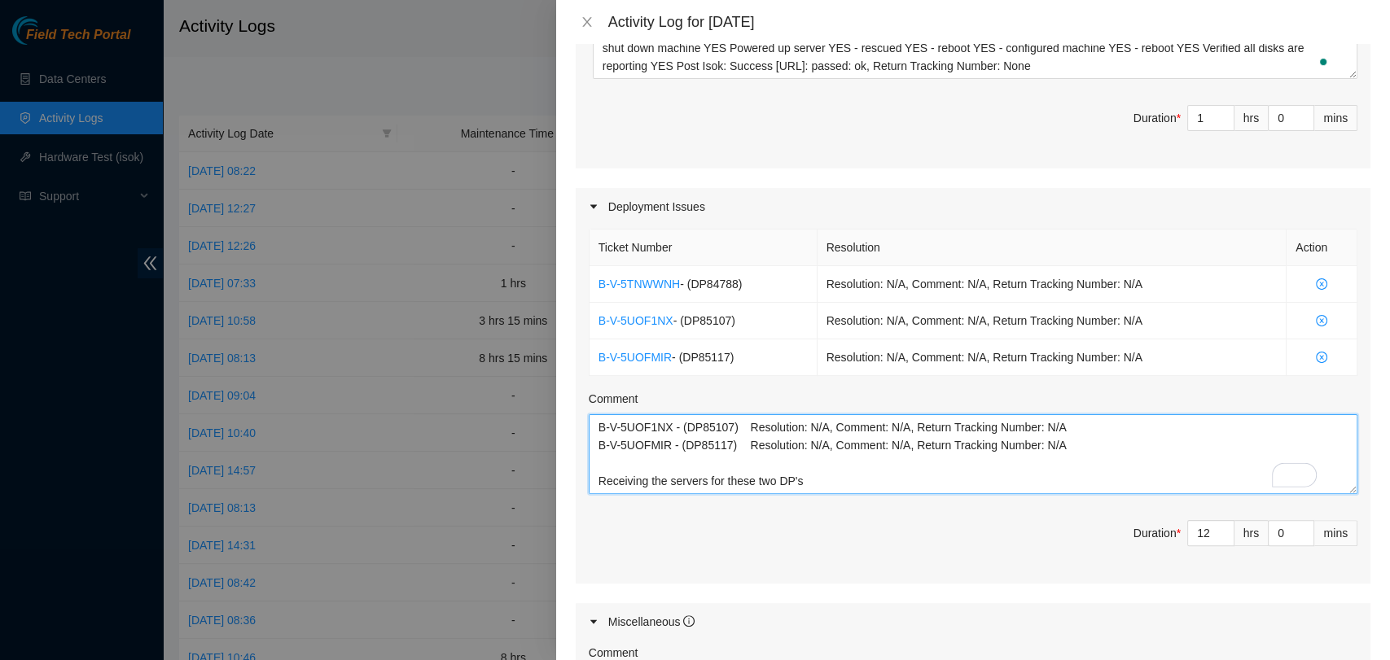
drag, startPoint x: 833, startPoint y: 486, endPoint x: 468, endPoint y: 318, distance: 401.6
click at [468, 318] on div "Activity Log for [DATE] Note: This activity log is for informational purposes o…" at bounding box center [695, 330] width 1390 height 660
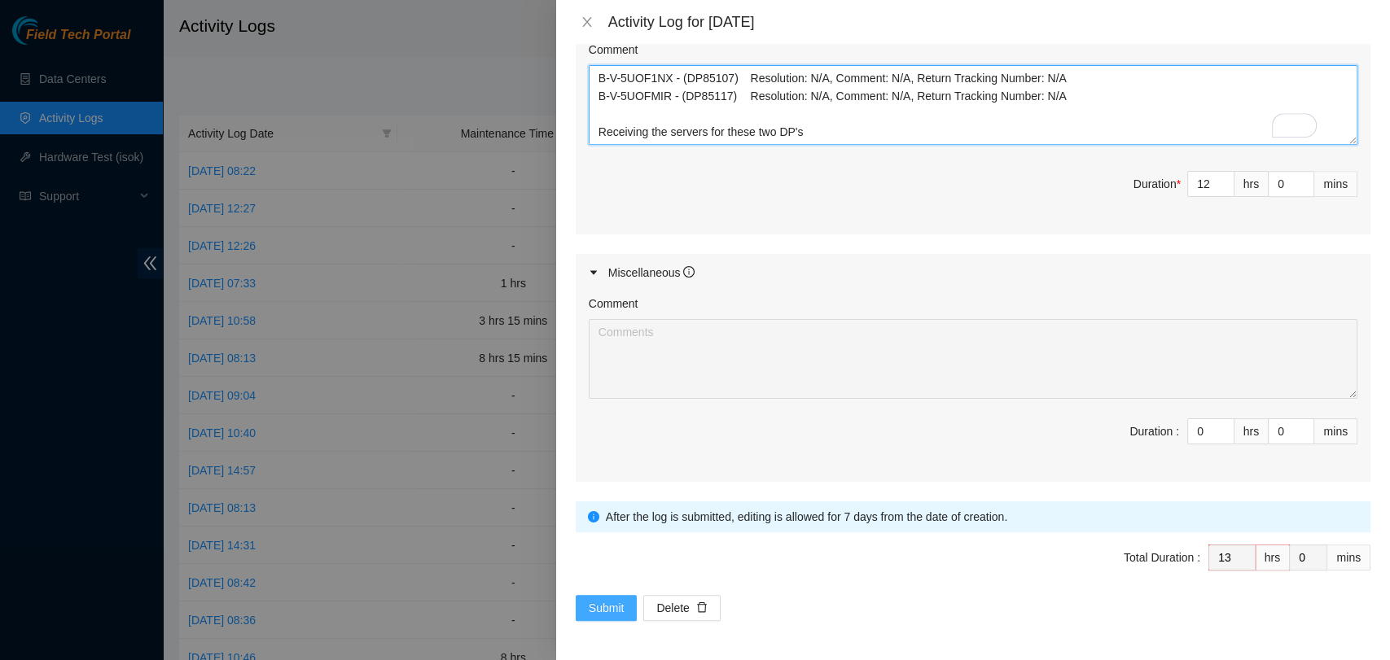
type textarea "B-V-5UOF1NX - (DP85107) Resolution: N/A, Comment: N/A, Return Tracking Number: …"
click at [600, 599] on span "Submit" at bounding box center [607, 608] width 36 height 18
